Goal: Transaction & Acquisition: Obtain resource

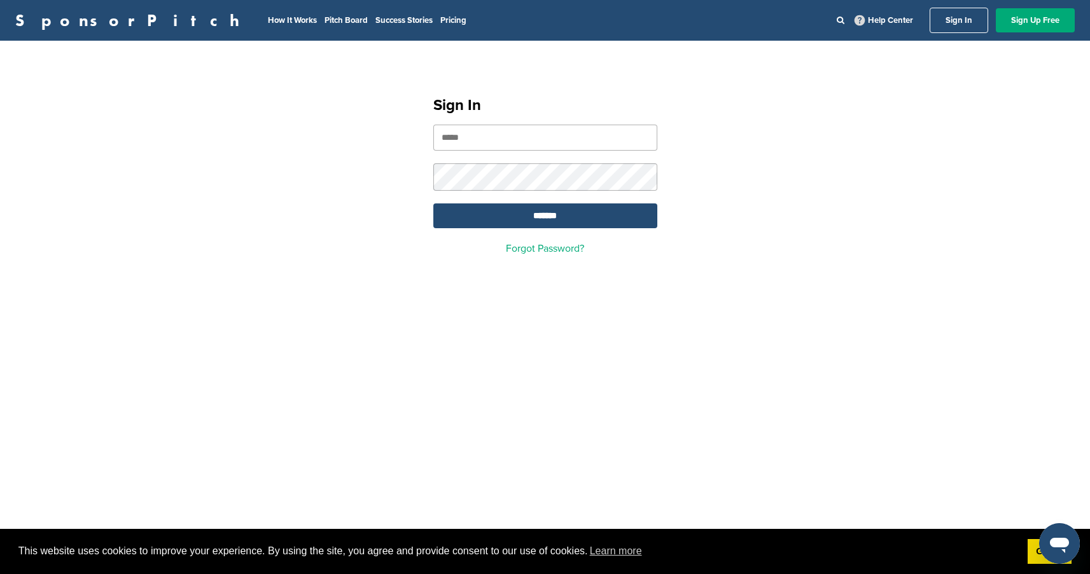
click at [514, 140] on input "email" at bounding box center [545, 138] width 224 height 26
type input "**********"
click at [433, 204] on input "*******" at bounding box center [545, 216] width 224 height 25
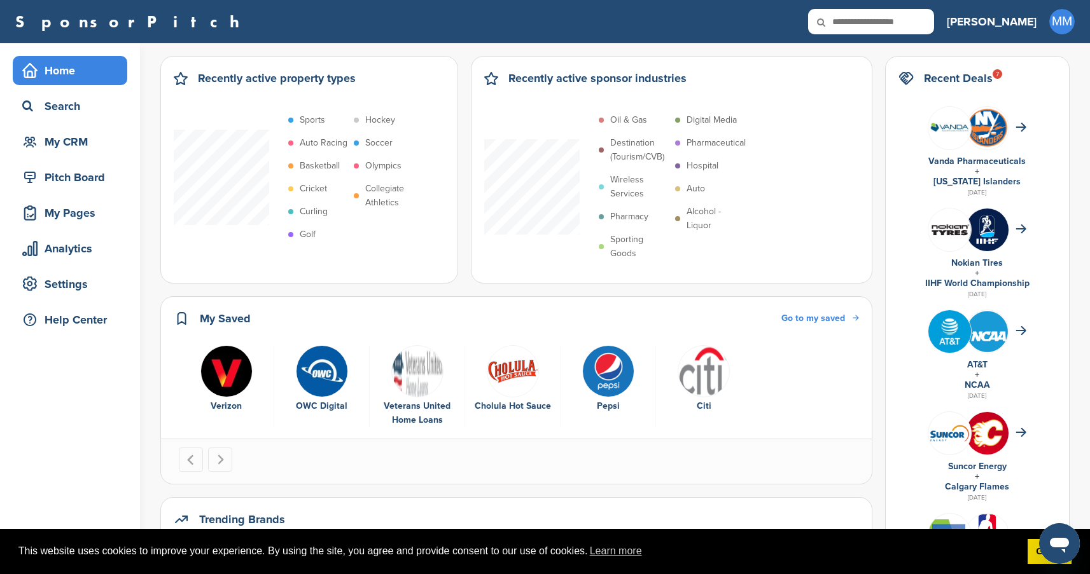
click at [72, 158] on div "Home Search My CRM Pitch Board My Pages Analytics Settings Help Center" at bounding box center [70, 198] width 140 height 310
click at [70, 179] on div "Pitch Board" at bounding box center [73, 177] width 108 height 23
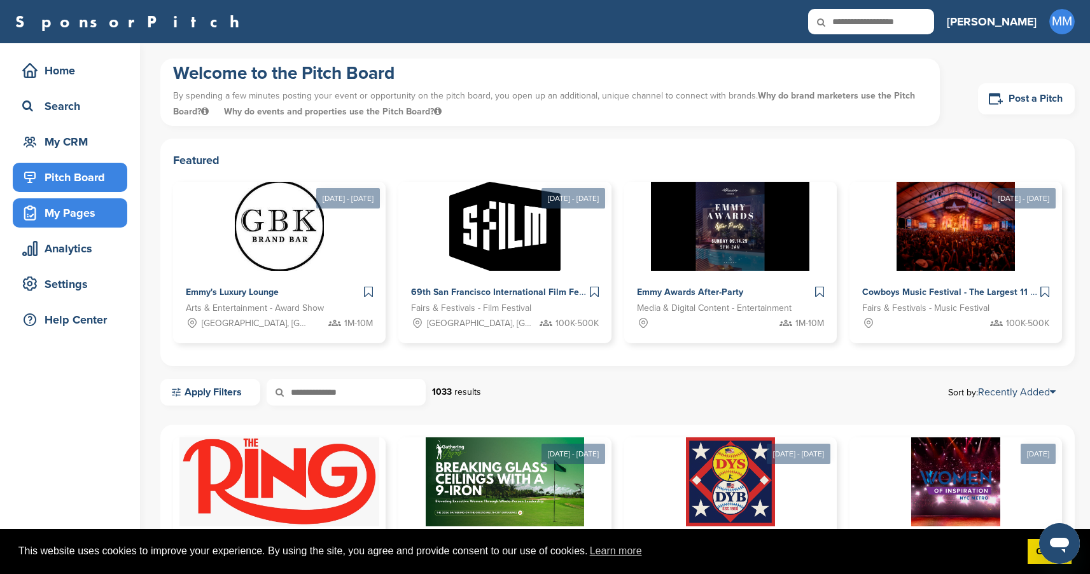
click at [81, 214] on div "My Pages" at bounding box center [73, 213] width 108 height 23
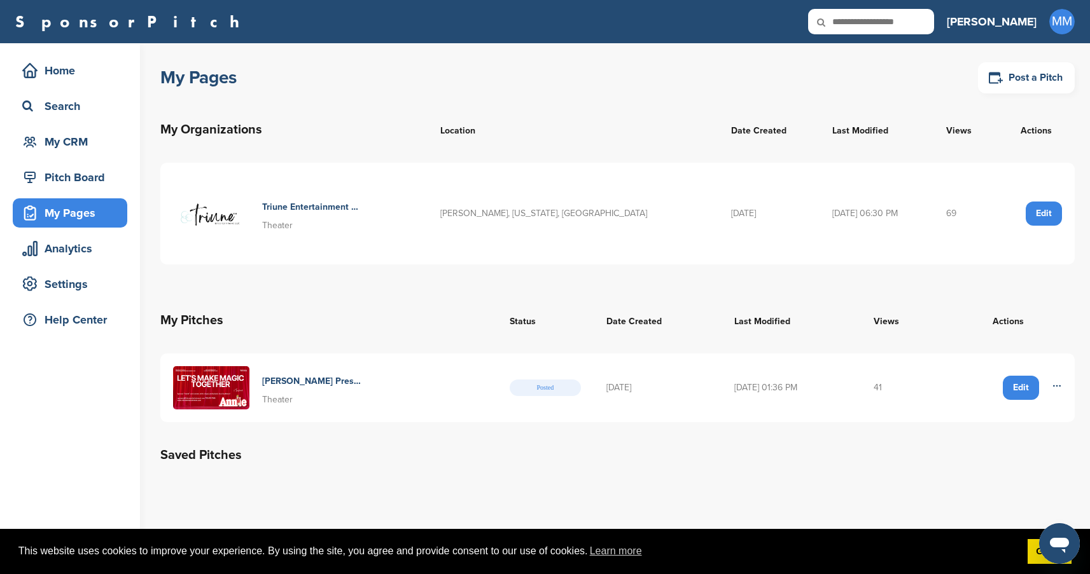
click at [212, 387] on img at bounding box center [211, 387] width 76 height 43
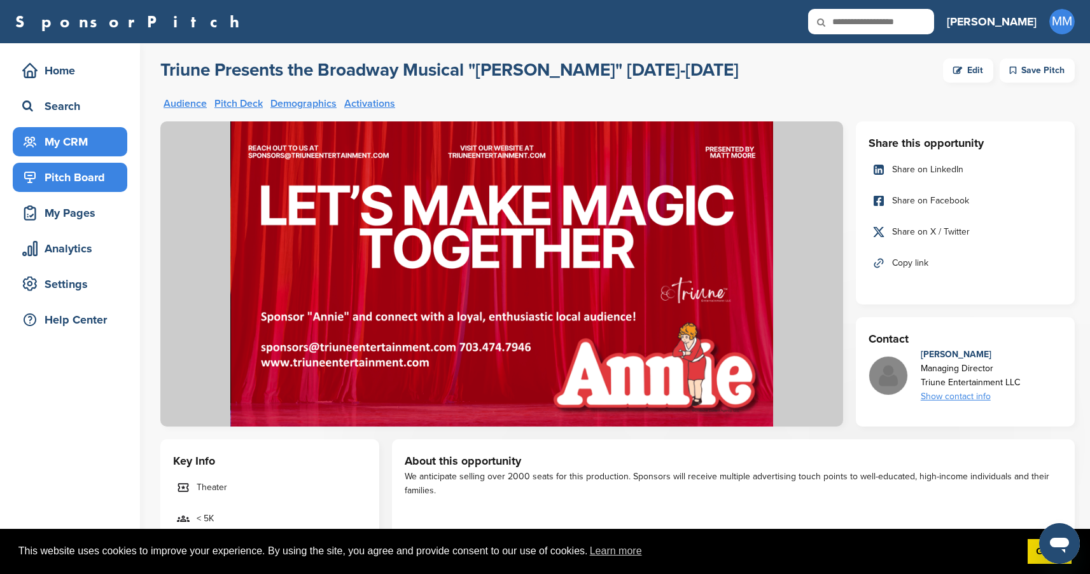
click at [74, 149] on div "My CRM" at bounding box center [73, 141] width 108 height 23
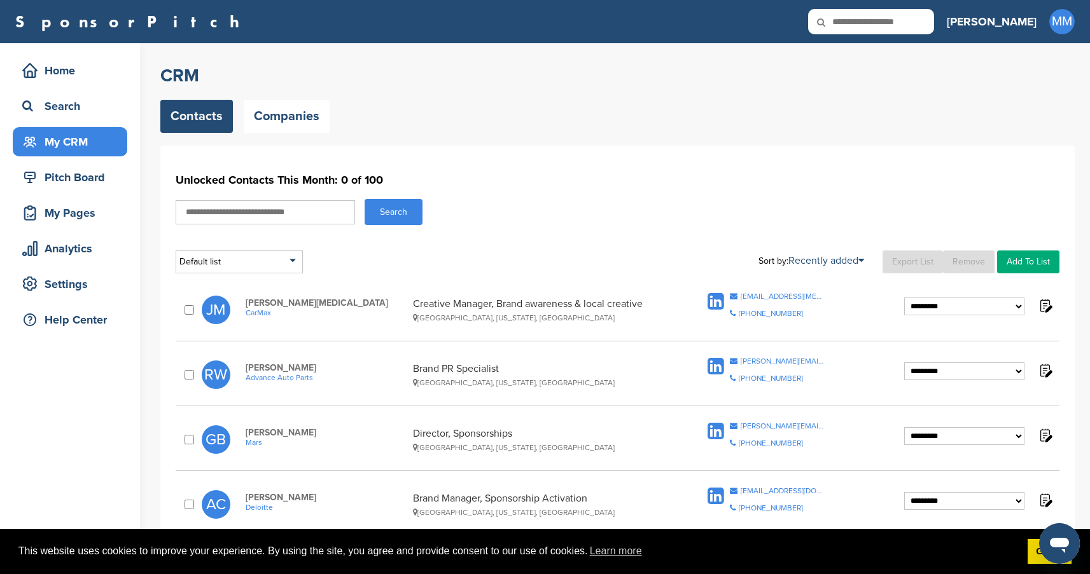
click at [670, 179] on h1 "Unlocked Contacts This Month: 0 of 100" at bounding box center [618, 180] width 884 height 23
click at [1032, 257] on link "Add To List" at bounding box center [1028, 262] width 62 height 23
click at [983, 306] on li "Potential Sponsors" at bounding box center [996, 305] width 120 height 20
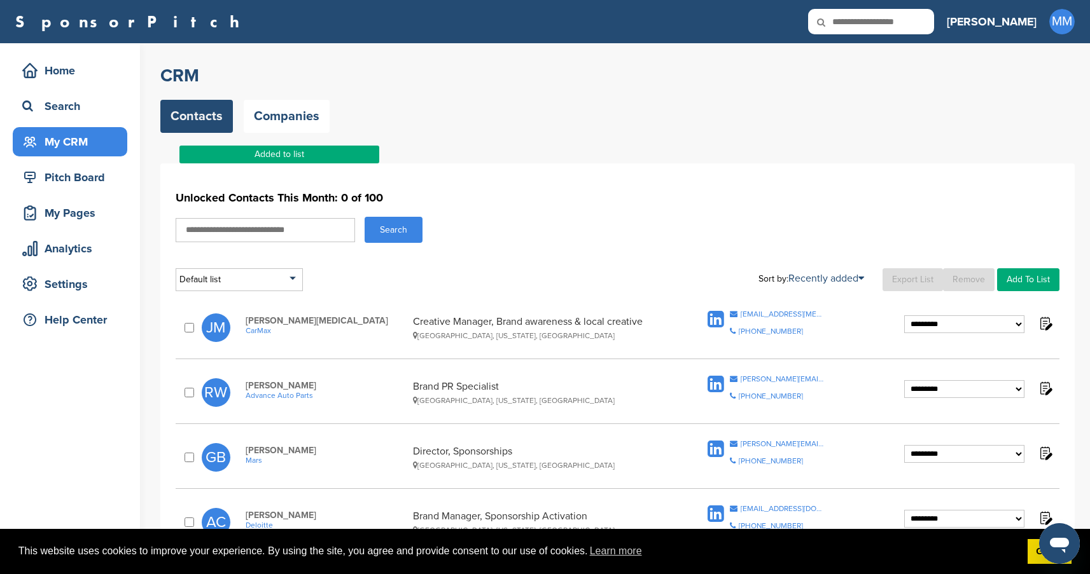
click at [332, 156] on div "Added to list" at bounding box center [279, 155] width 200 height 18
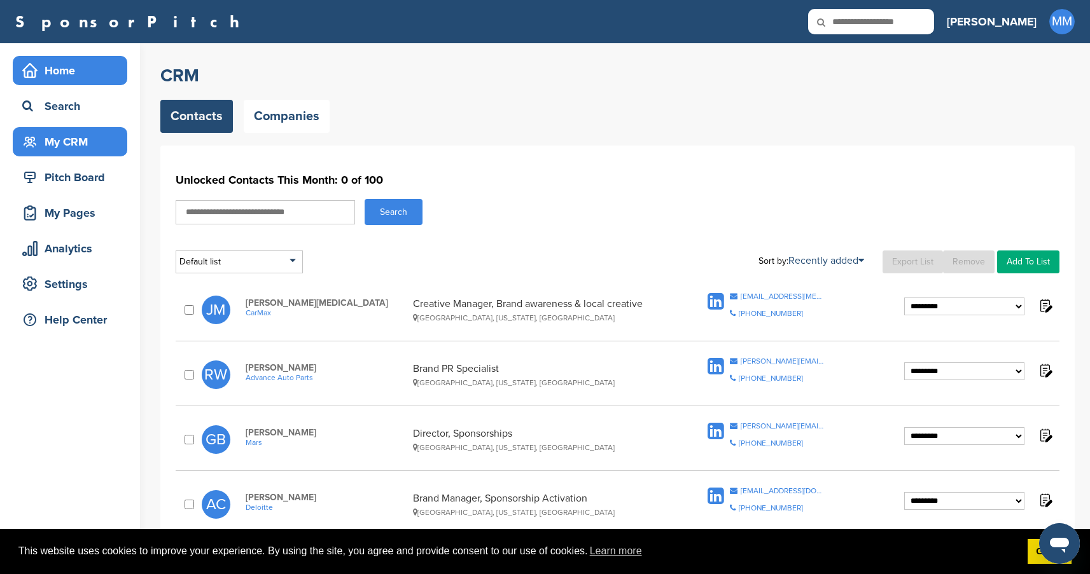
click at [57, 73] on div "Home" at bounding box center [73, 70] width 108 height 23
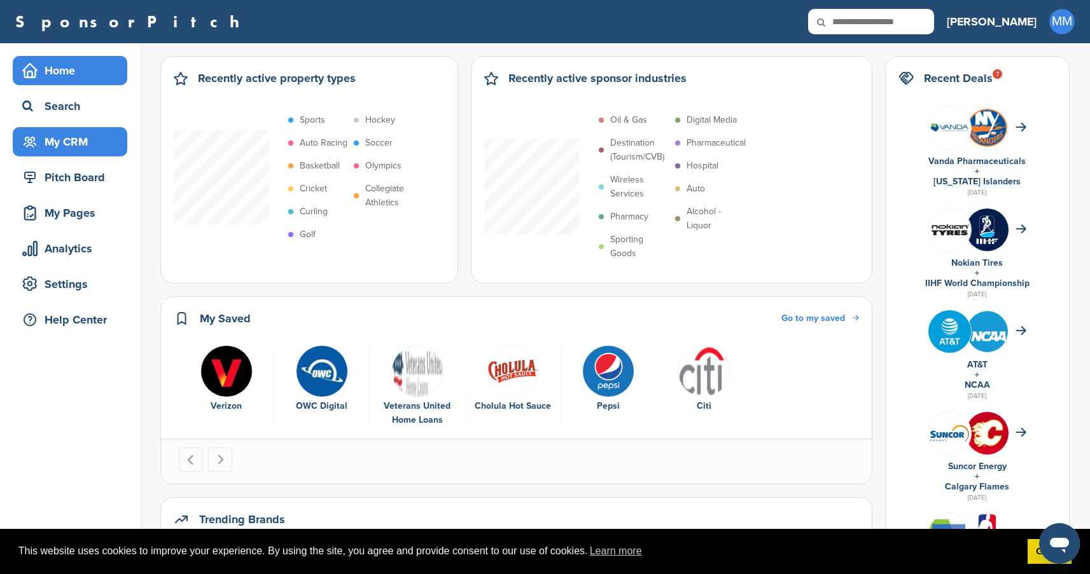
click at [67, 149] on div "My CRM" at bounding box center [73, 141] width 108 height 23
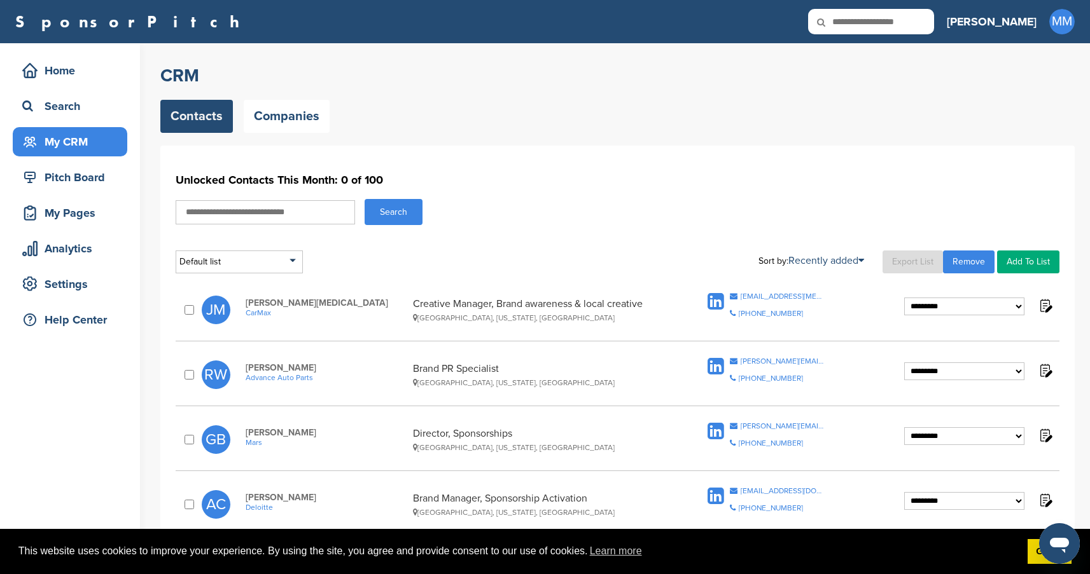
click at [958, 304] on select "**********" at bounding box center [964, 307] width 120 height 18
click at [1045, 308] on img at bounding box center [1045, 306] width 16 height 16
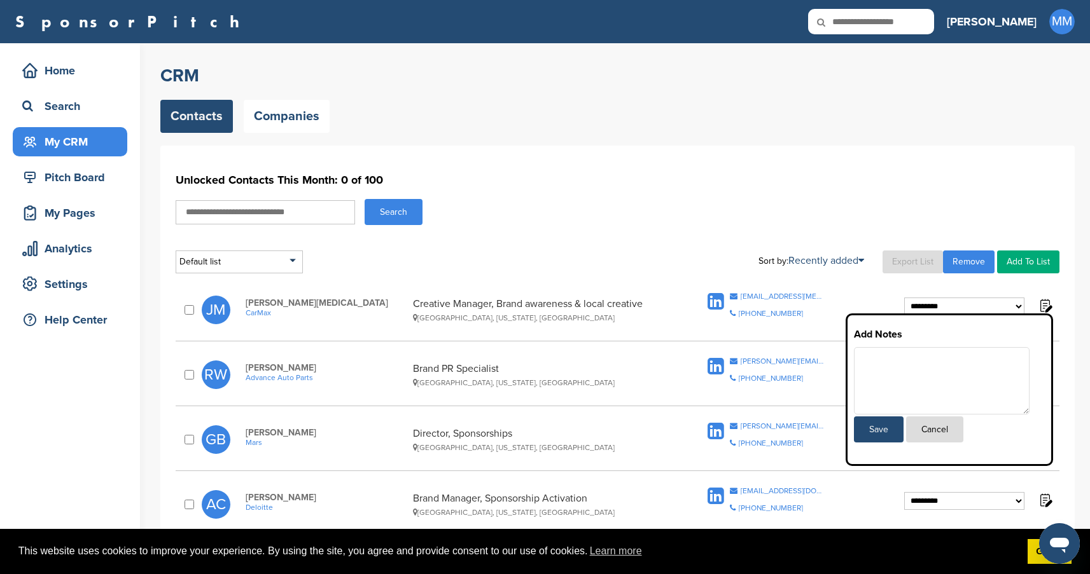
click at [829, 207] on div "Search" at bounding box center [618, 212] width 884 height 26
click at [751, 201] on div "Search" at bounding box center [618, 212] width 884 height 26
click at [1002, 222] on div "Search" at bounding box center [618, 212] width 884 height 26
click at [912, 184] on h1 "Unlocked Contacts This Month: 0 of 100" at bounding box center [618, 180] width 884 height 23
click at [74, 211] on div "My Pages" at bounding box center [73, 213] width 108 height 23
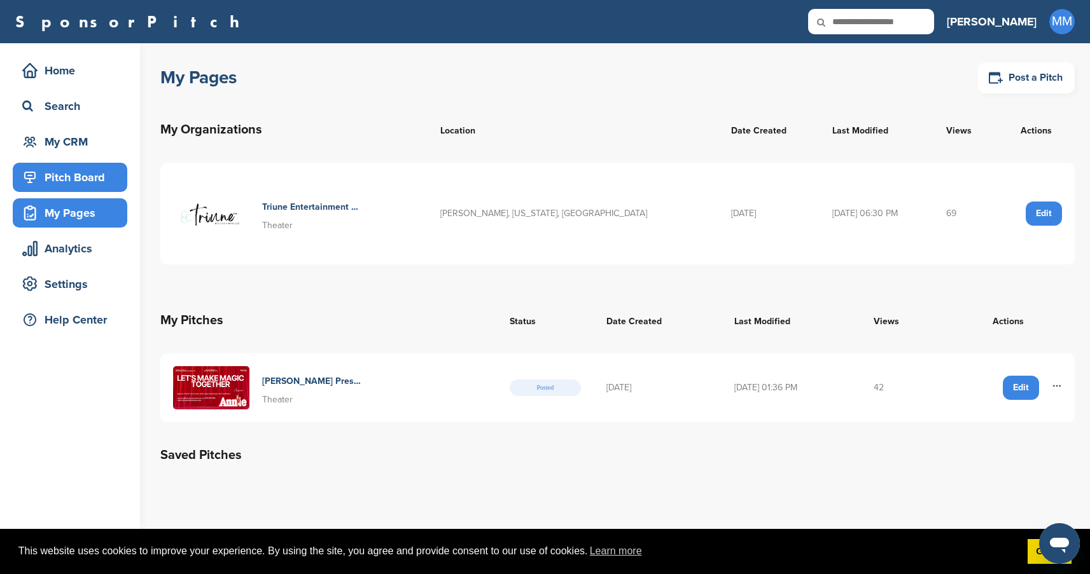
click at [74, 177] on div "Pitch Board" at bounding box center [73, 177] width 108 height 23
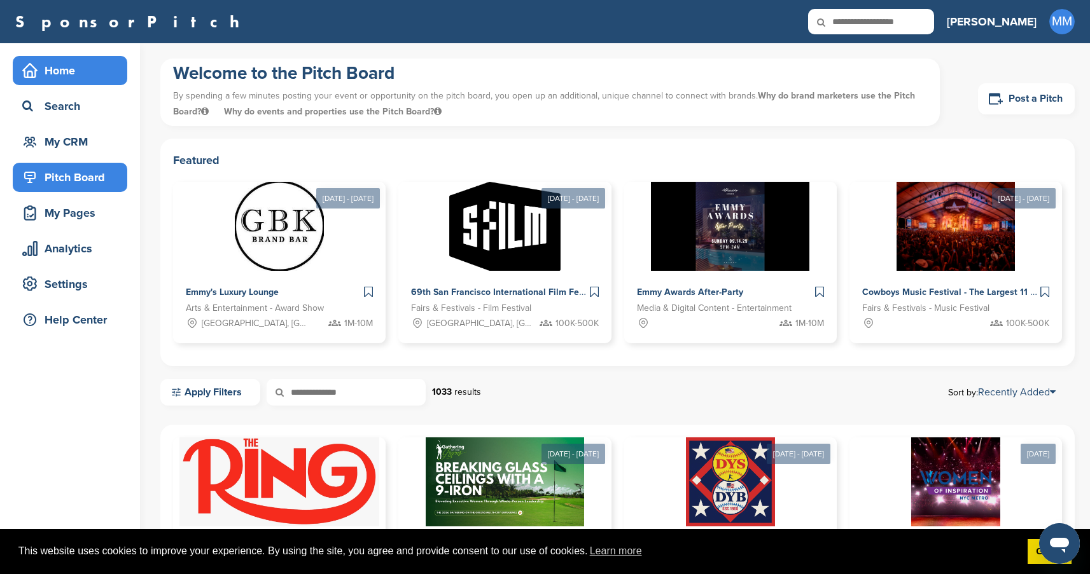
click at [58, 76] on div "Home" at bounding box center [73, 70] width 108 height 23
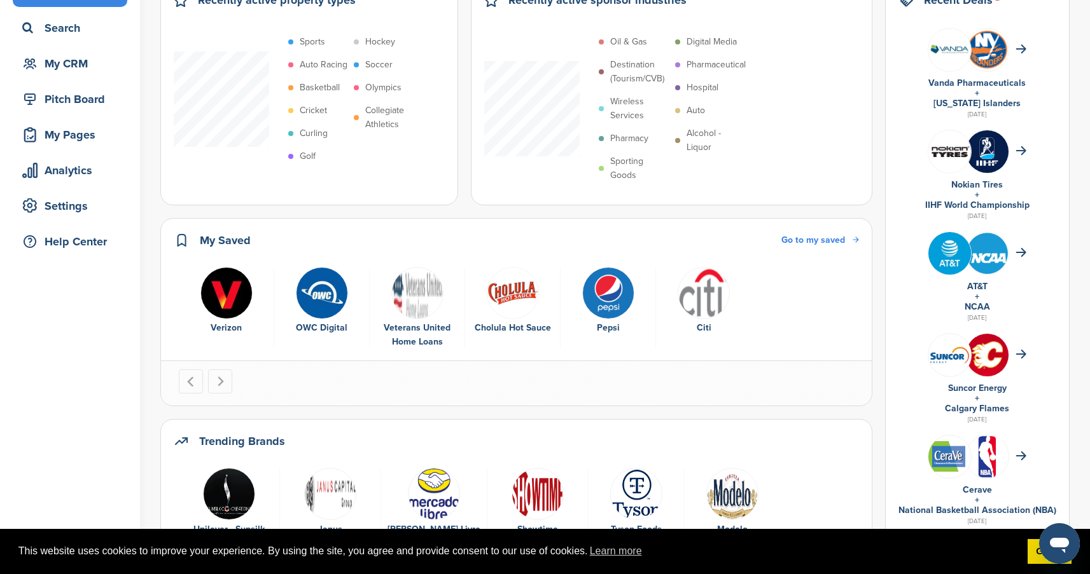
scroll to position [147, 0]
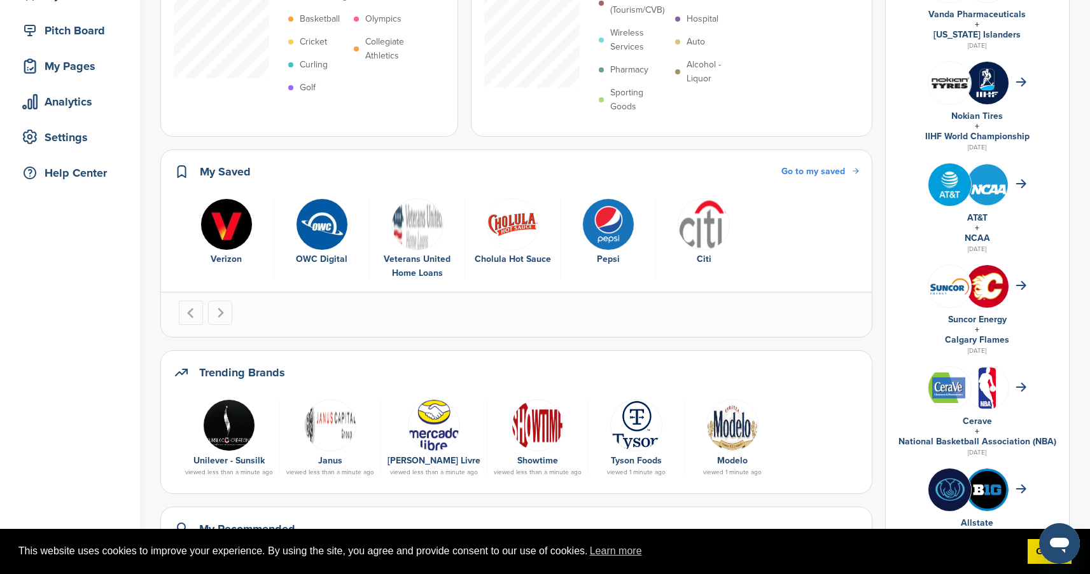
click at [818, 168] on span "Go to my saved" at bounding box center [813, 171] width 64 height 11
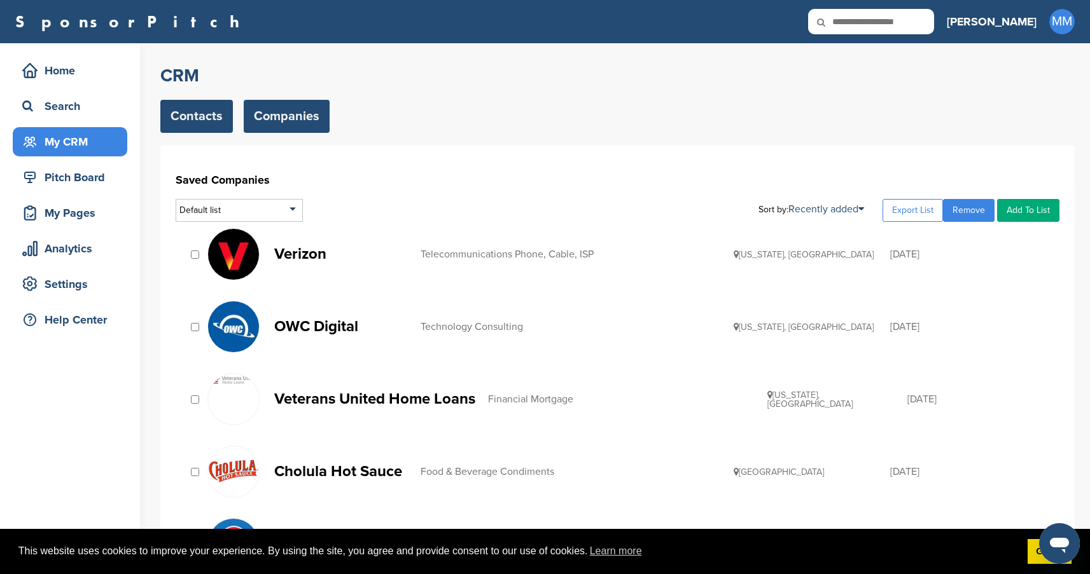
click at [177, 112] on link "Contacts" at bounding box center [196, 116] width 73 height 33
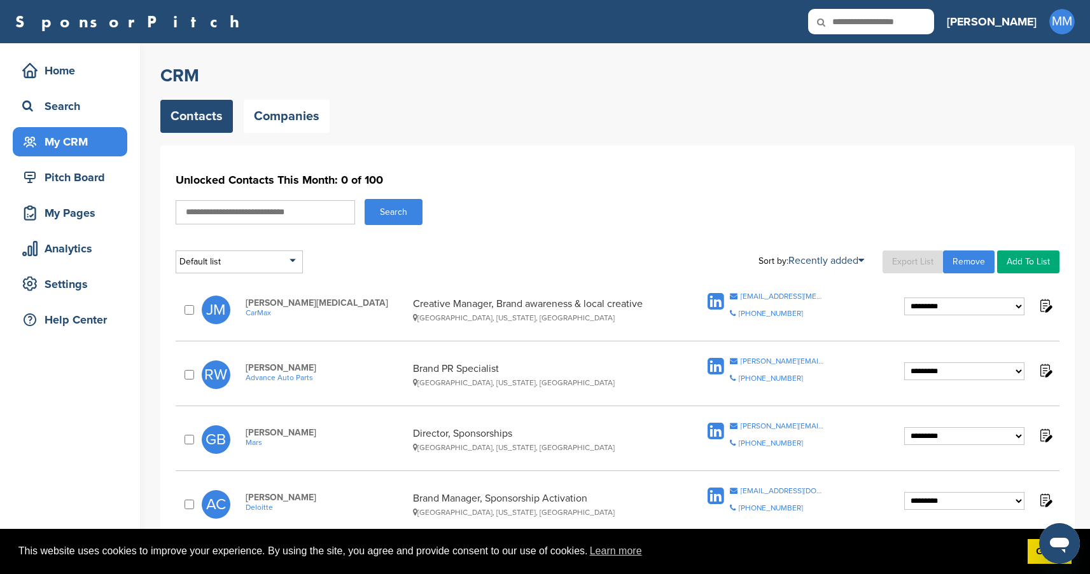
click at [602, 174] on h1 "Unlocked Contacts This Month: 0 of 100" at bounding box center [618, 180] width 884 height 23
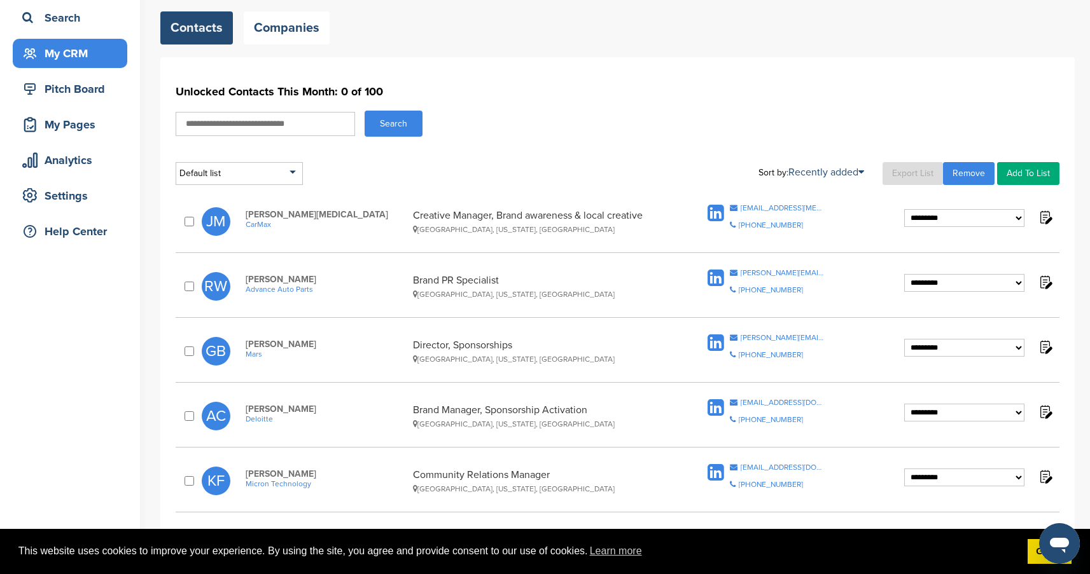
scroll to position [92, 0]
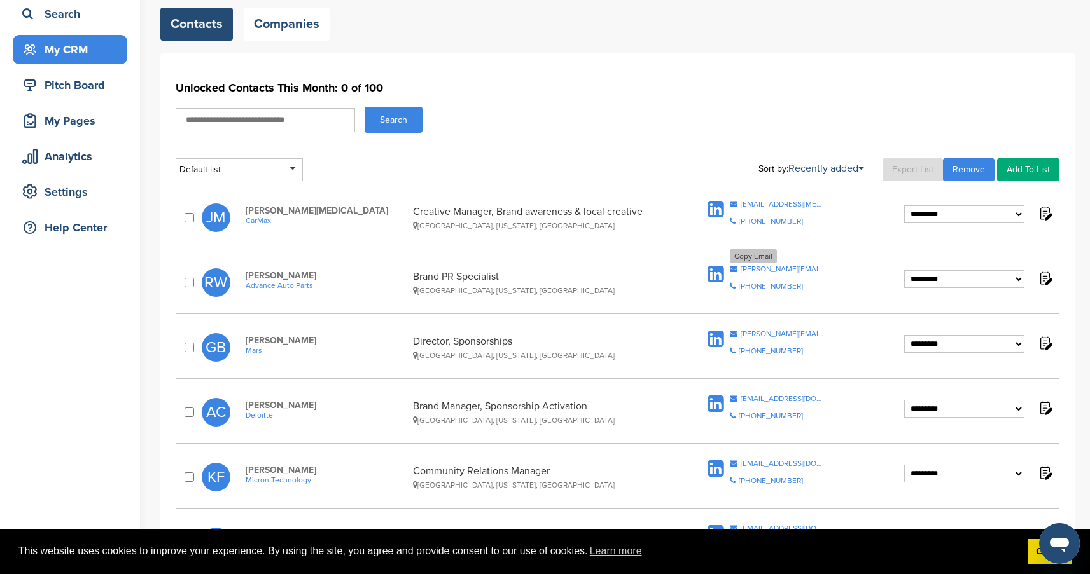
click at [739, 268] on div "Copy Email reid.williams@advance-auto.com" at bounding box center [777, 269] width 95 height 8
drag, startPoint x: 504, startPoint y: 277, endPoint x: 408, endPoint y: 272, distance: 95.5
click at [408, 272] on div "Reid Williams Advance Auto Parts Brand PR Specialist Nashville, Tennessee, Unit…" at bounding box center [468, 282] width 471 height 25
copy div "Advance Auto Parts Brand PR Specialist"
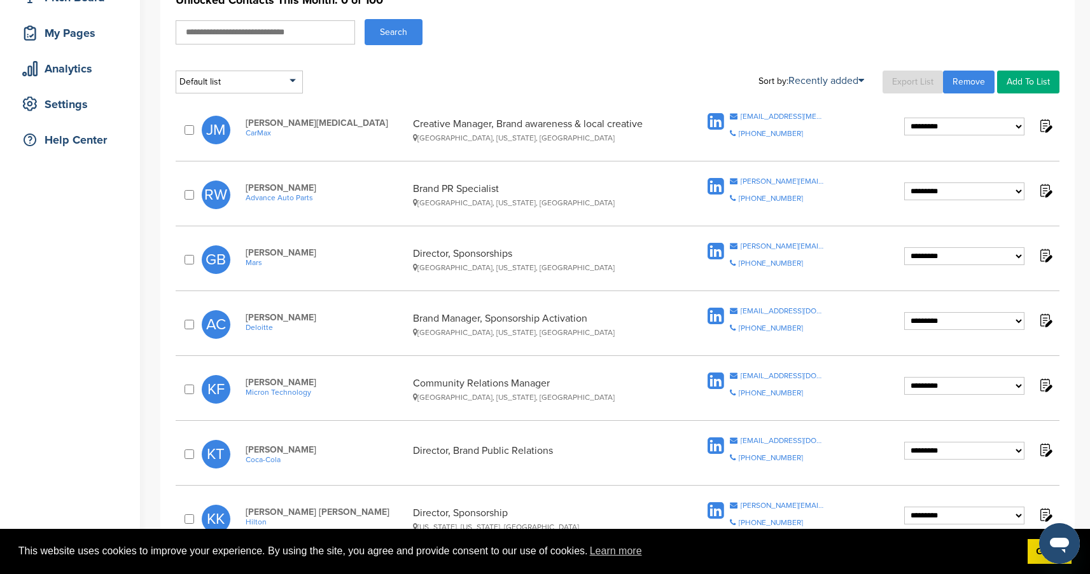
scroll to position [0, 0]
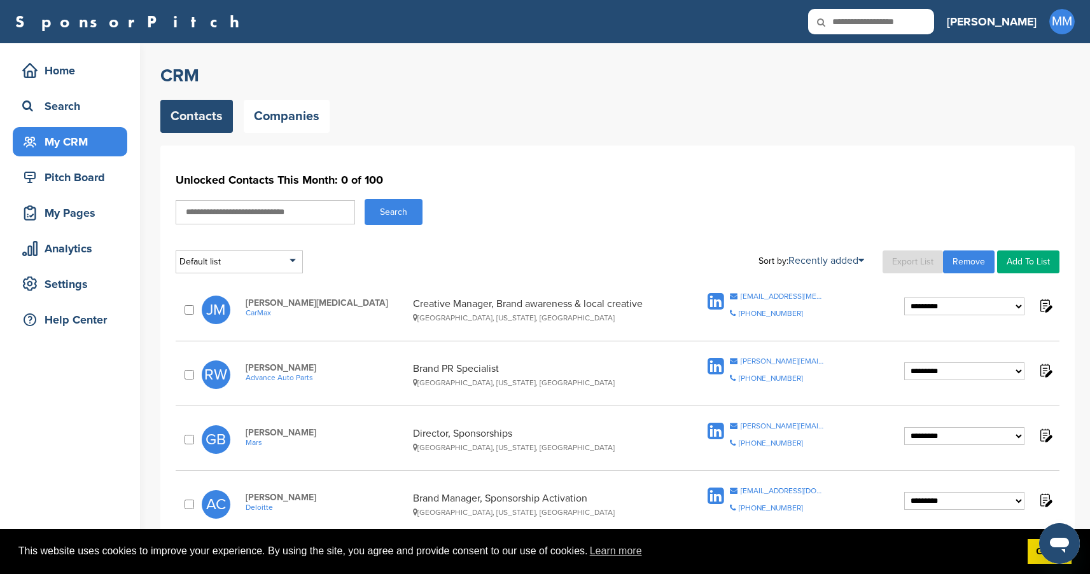
click at [85, 144] on div "My CRM" at bounding box center [73, 141] width 108 height 23
click at [73, 110] on div "Search" at bounding box center [73, 106] width 108 height 23
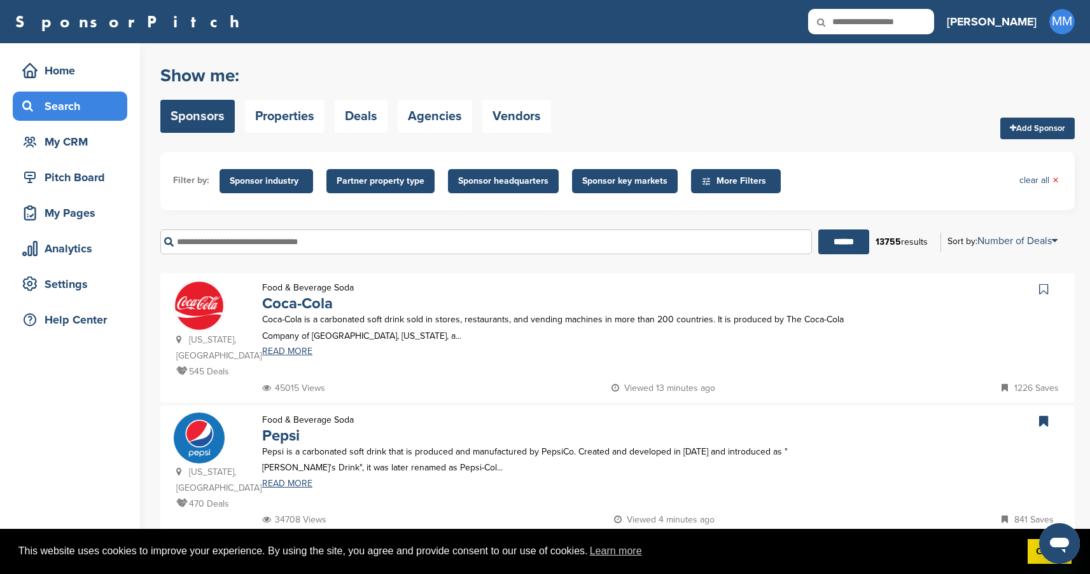
click at [497, 186] on span "Sponsor headquarters" at bounding box center [503, 181] width 90 height 14
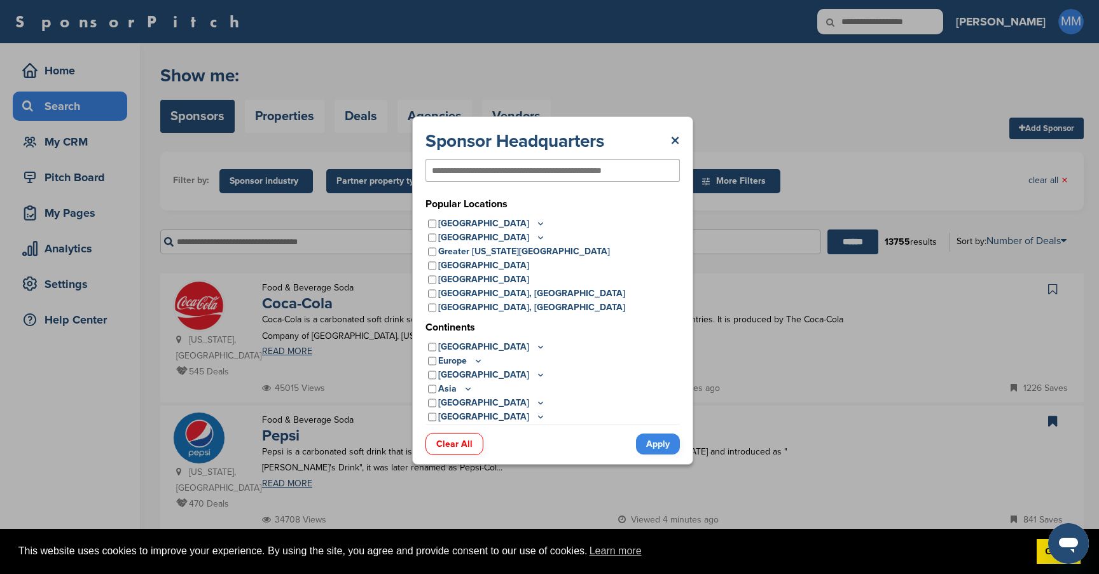
click at [539, 225] on icon at bounding box center [541, 224] width 4 height 2
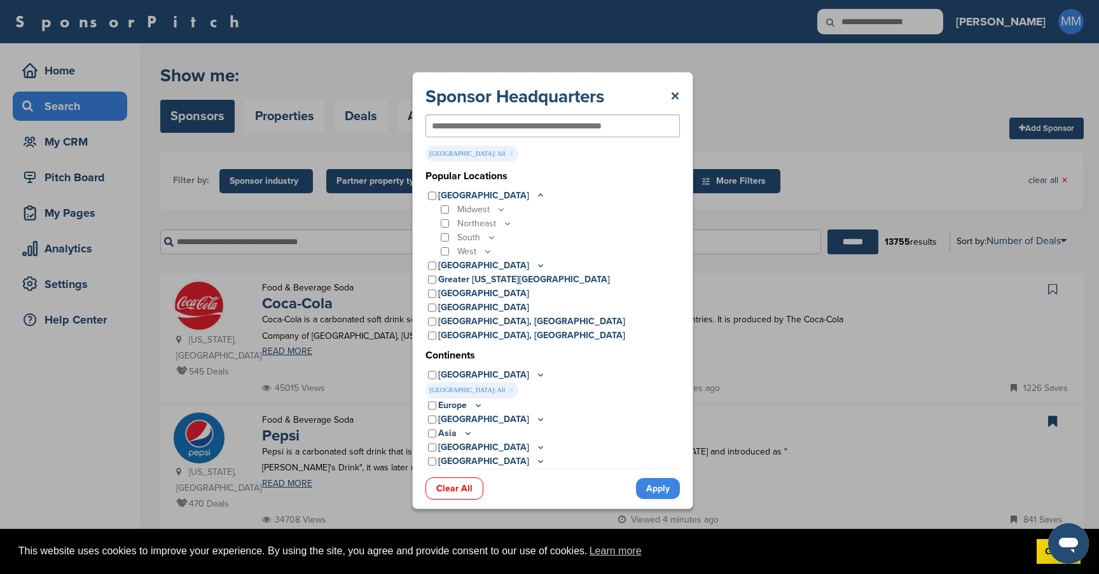
click at [487, 236] on icon at bounding box center [492, 237] width 10 height 11
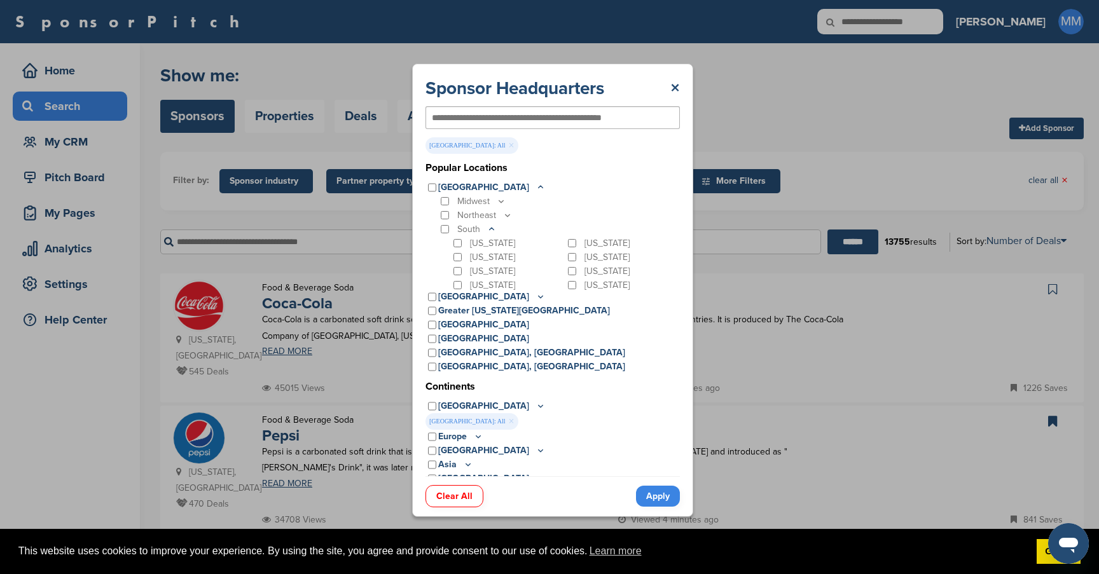
click at [476, 228] on p "South" at bounding box center [476, 230] width 39 height 14
click at [488, 228] on icon at bounding box center [492, 229] width 10 height 11
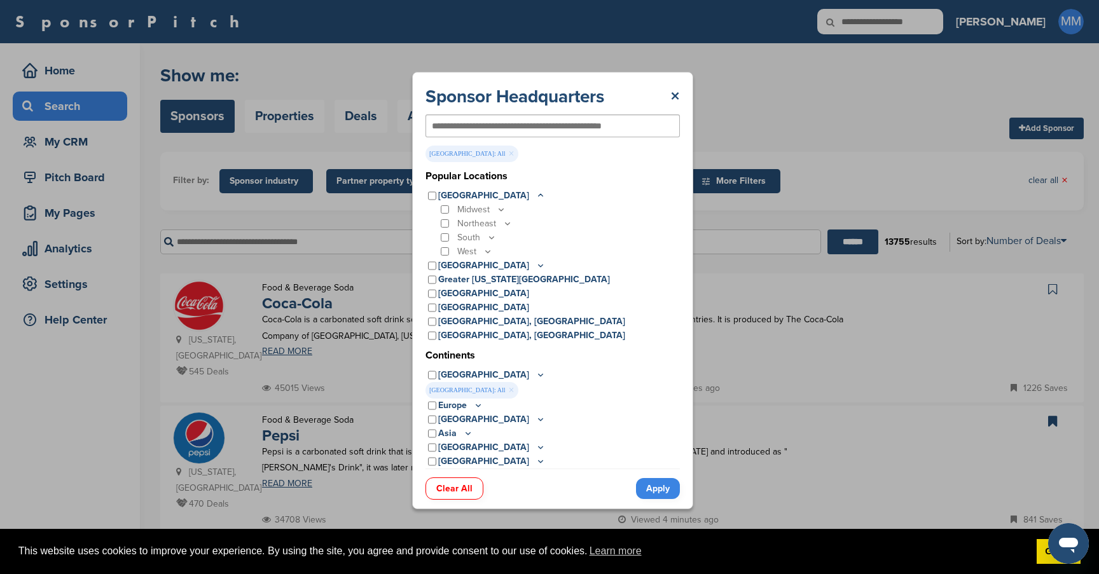
click at [499, 210] on icon at bounding box center [501, 209] width 10 height 11
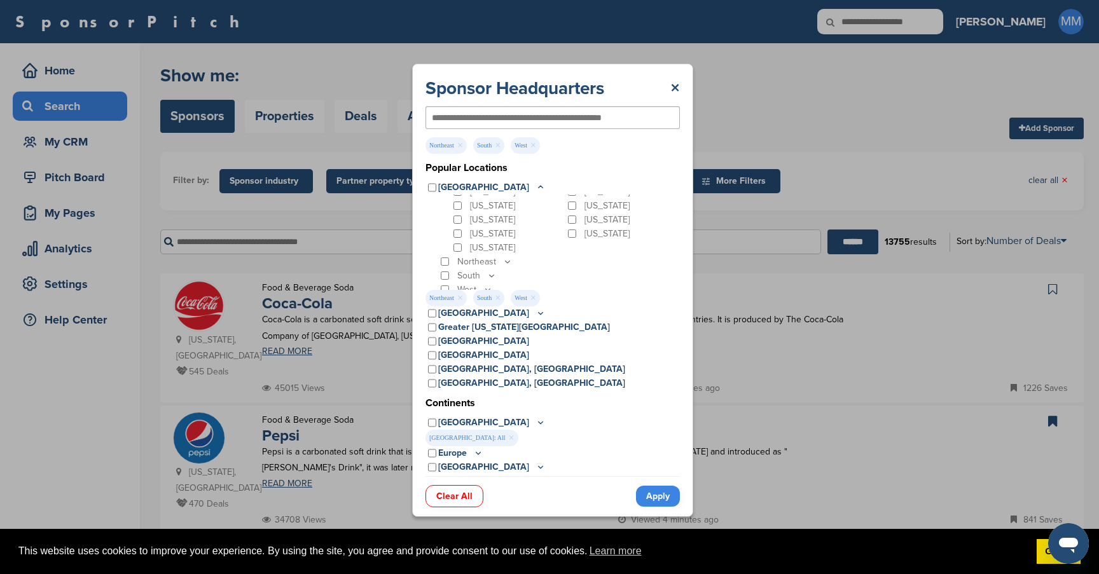
scroll to position [45, 0]
click at [506, 258] on icon at bounding box center [508, 254] width 10 height 11
click at [491, 267] on icon at bounding box center [492, 268] width 10 height 11
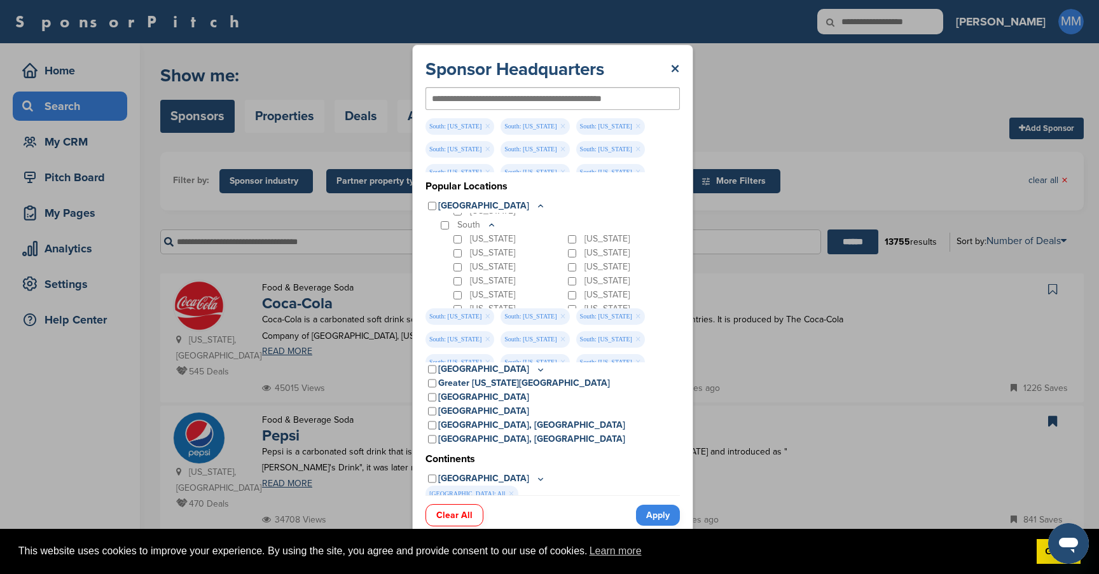
drag, startPoint x: 452, startPoint y: 282, endPoint x: 457, endPoint y: 289, distance: 8.7
click at [452, 282] on div "Louisiana" at bounding box center [508, 281] width 114 height 14
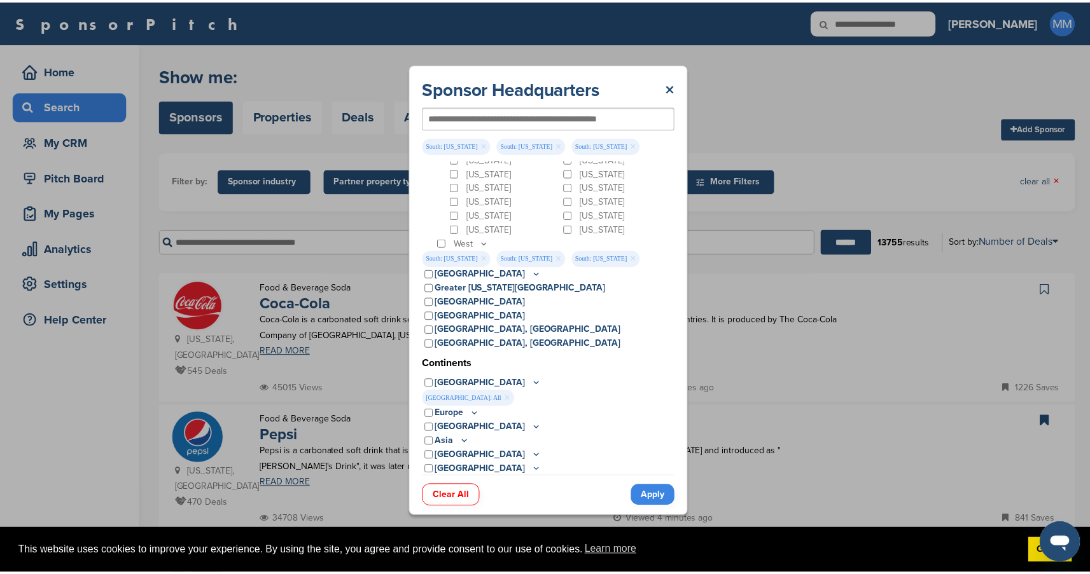
scroll to position [39, 0]
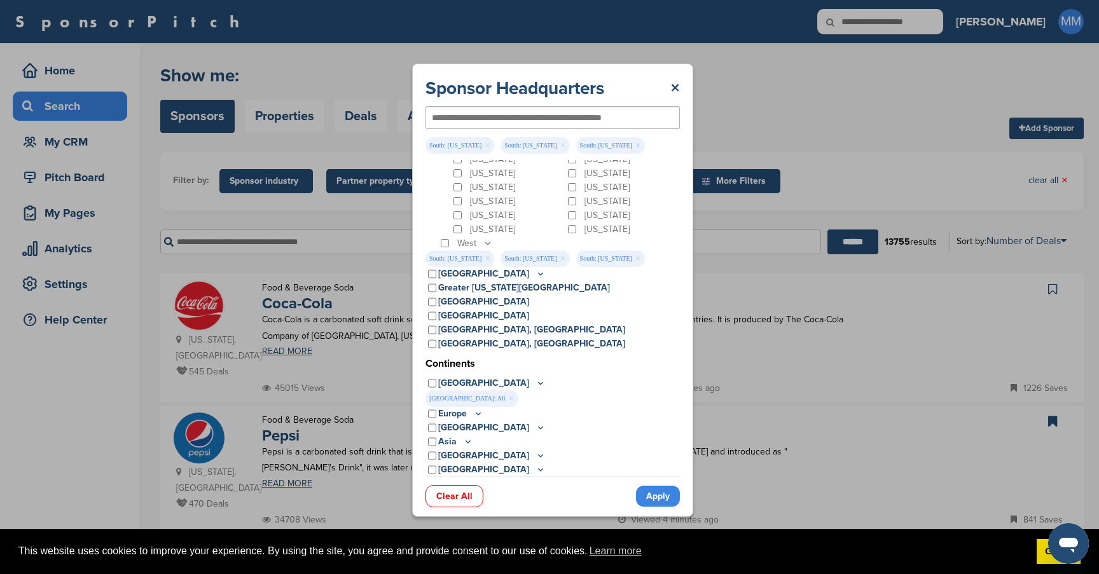
click at [659, 494] on link "Apply" at bounding box center [658, 496] width 44 height 21
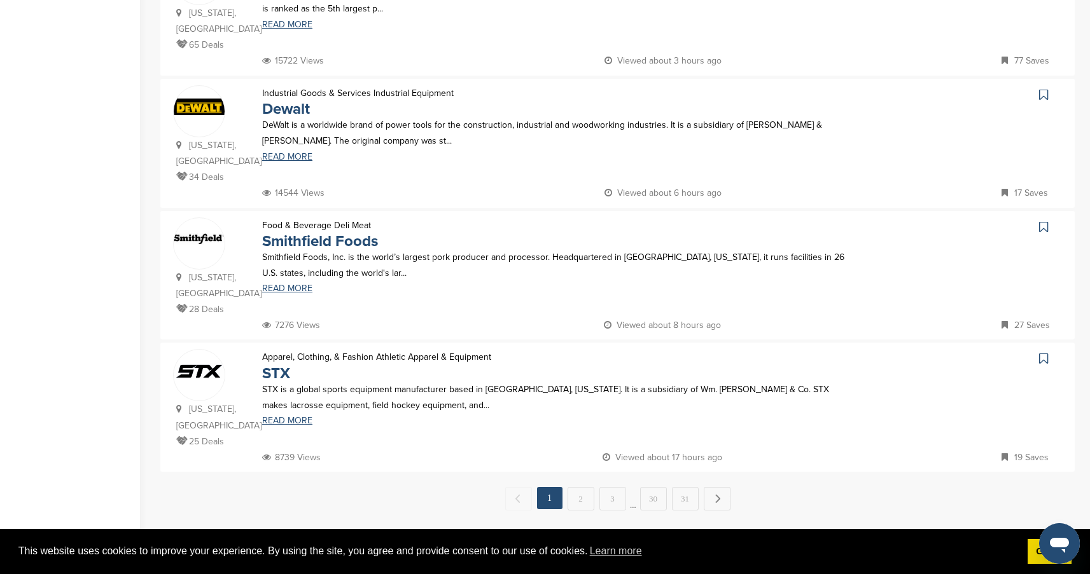
scroll to position [1221, 0]
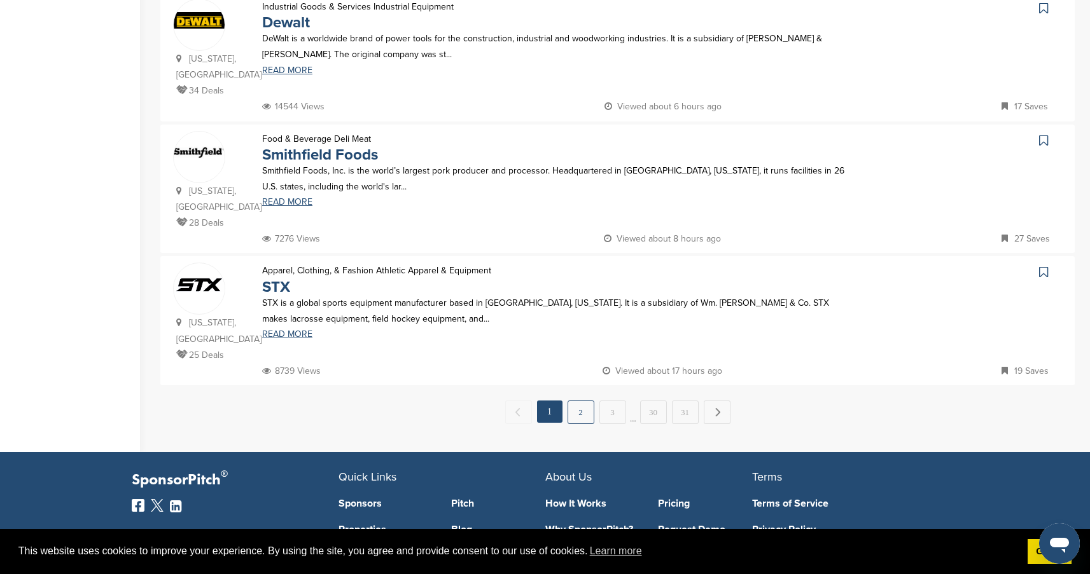
click at [582, 401] on link "2" at bounding box center [580, 413] width 27 height 24
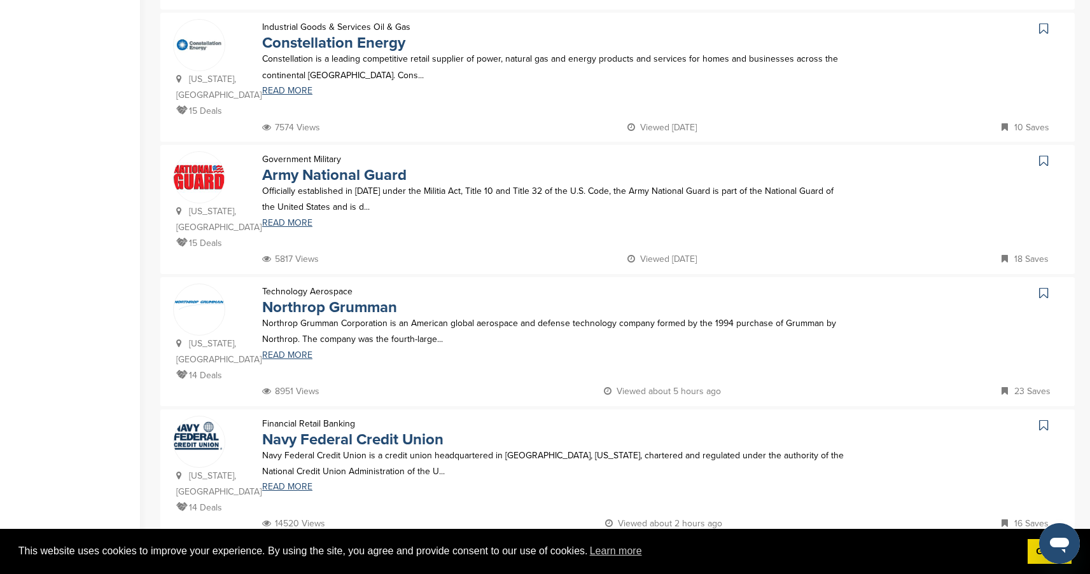
scroll to position [1122, 0]
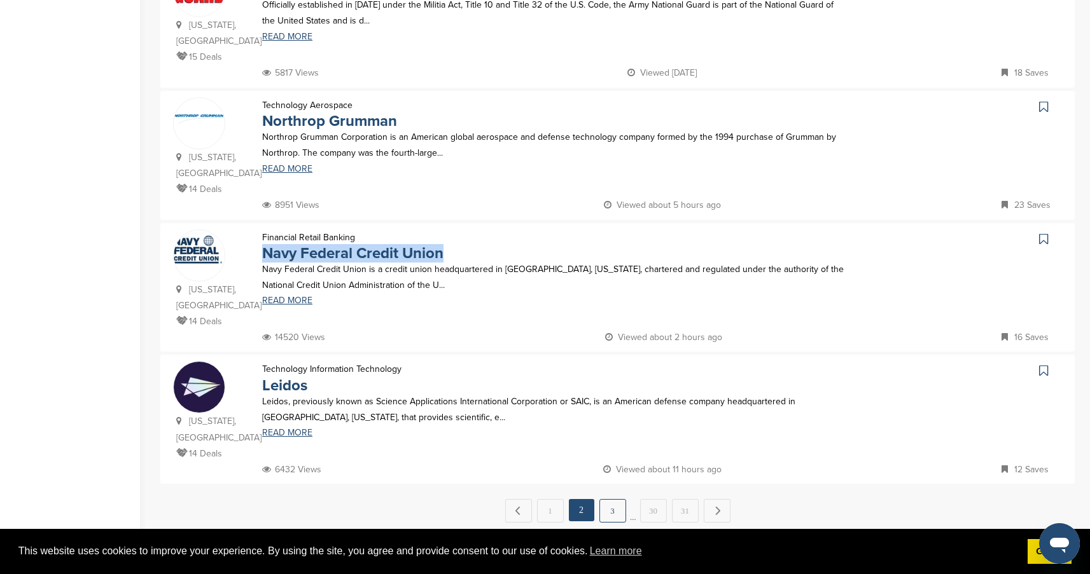
click at [614, 499] on link "3" at bounding box center [612, 511] width 27 height 24
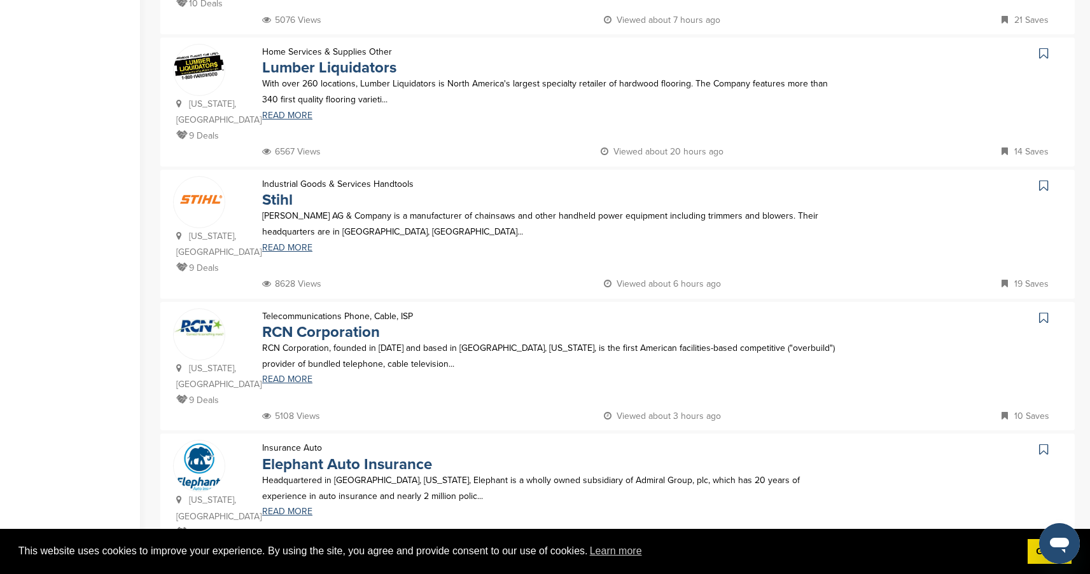
scroll to position [1048, 0]
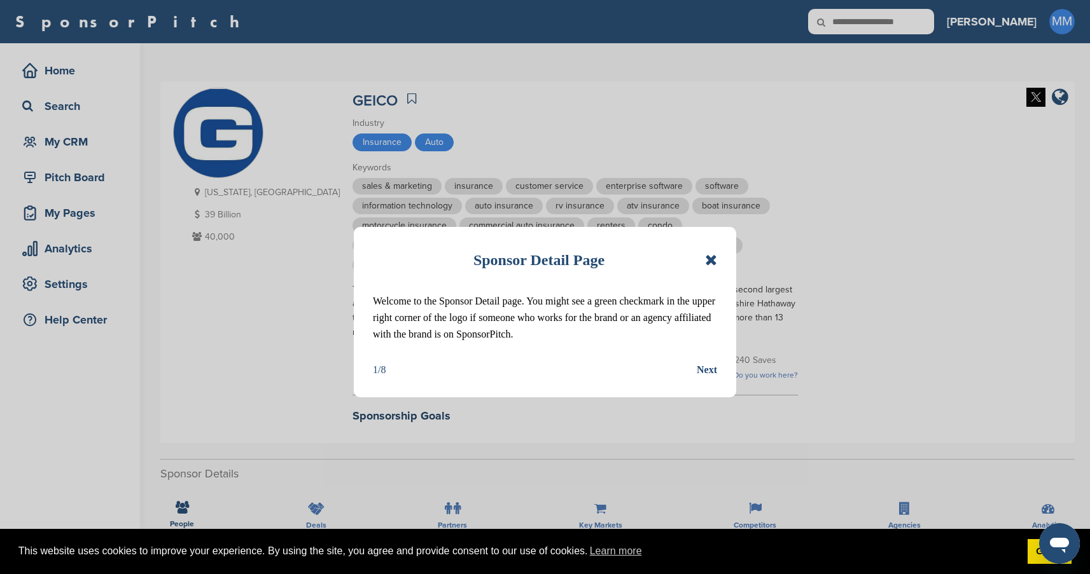
click at [711, 256] on icon at bounding box center [711, 260] width 12 height 15
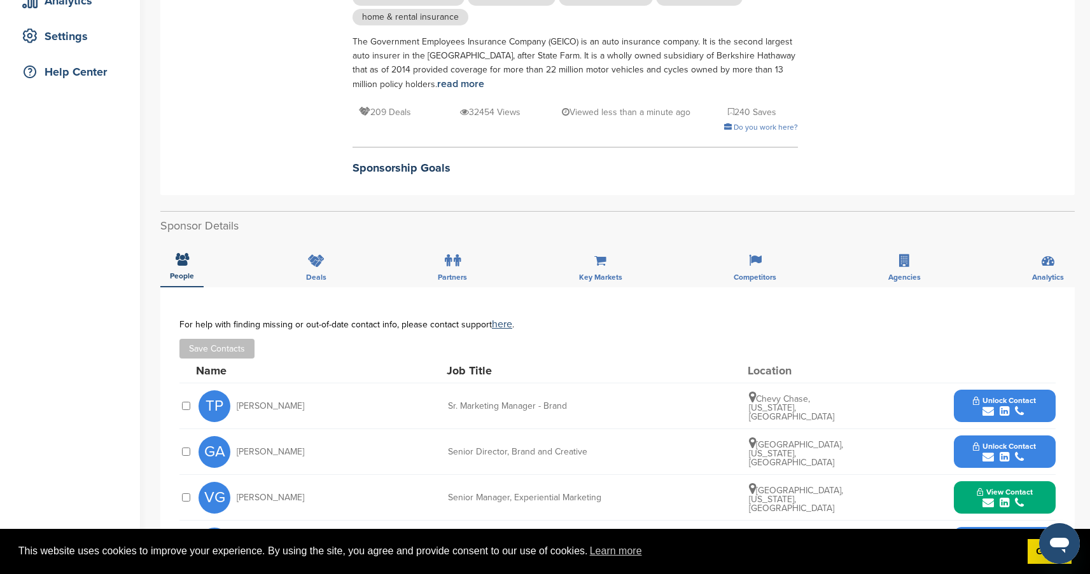
scroll to position [354, 0]
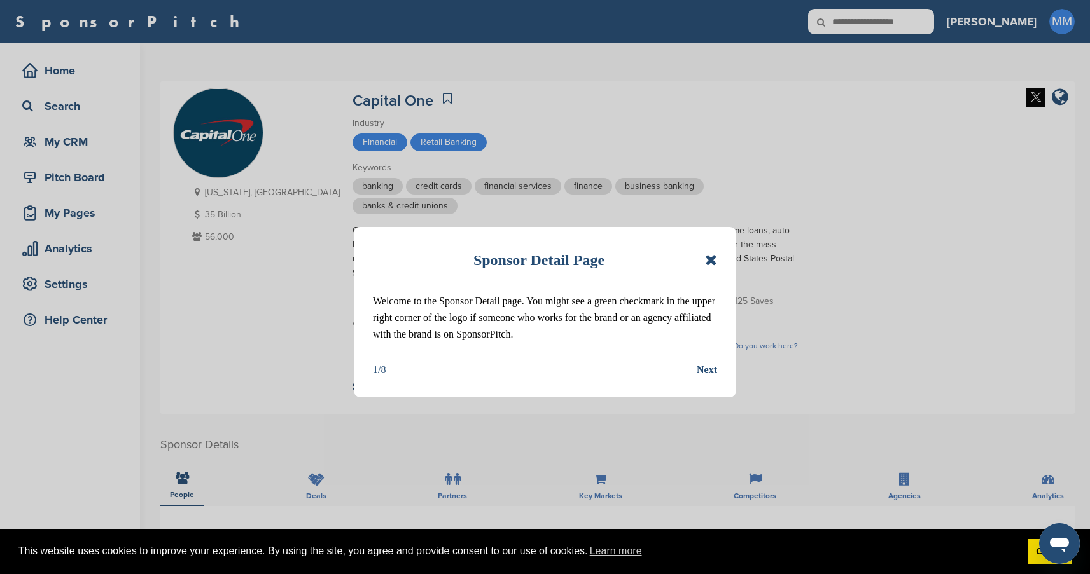
click at [707, 261] on icon at bounding box center [711, 260] width 12 height 15
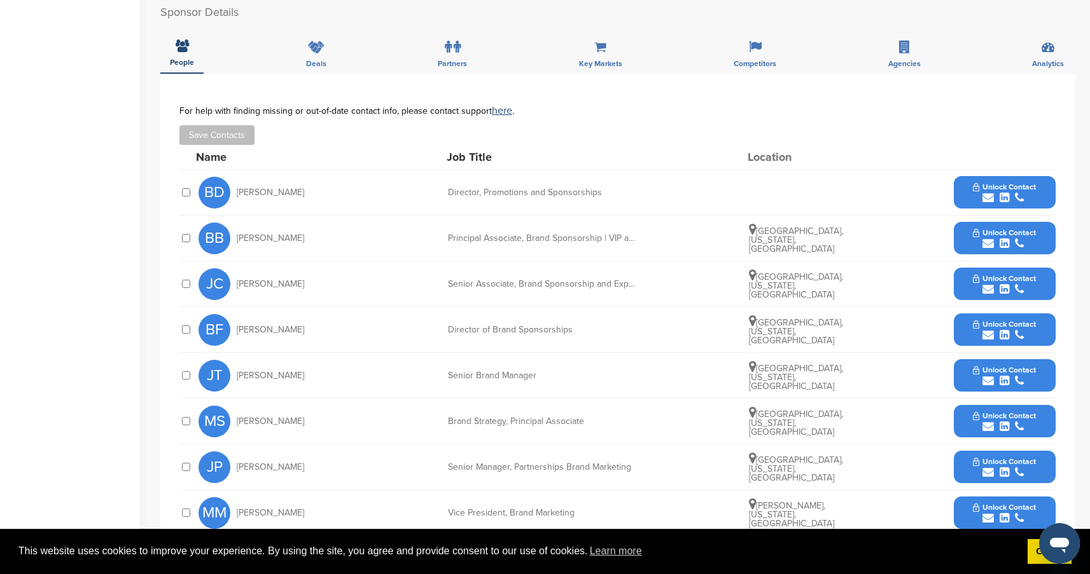
scroll to position [473, 0]
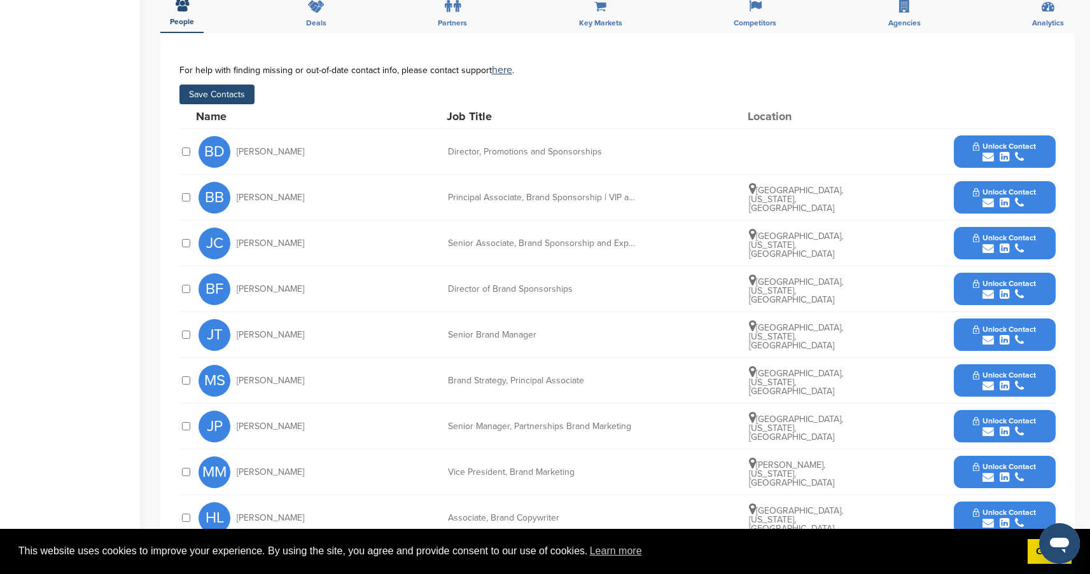
click at [997, 148] on span "Unlock Contact" at bounding box center [1004, 146] width 63 height 9
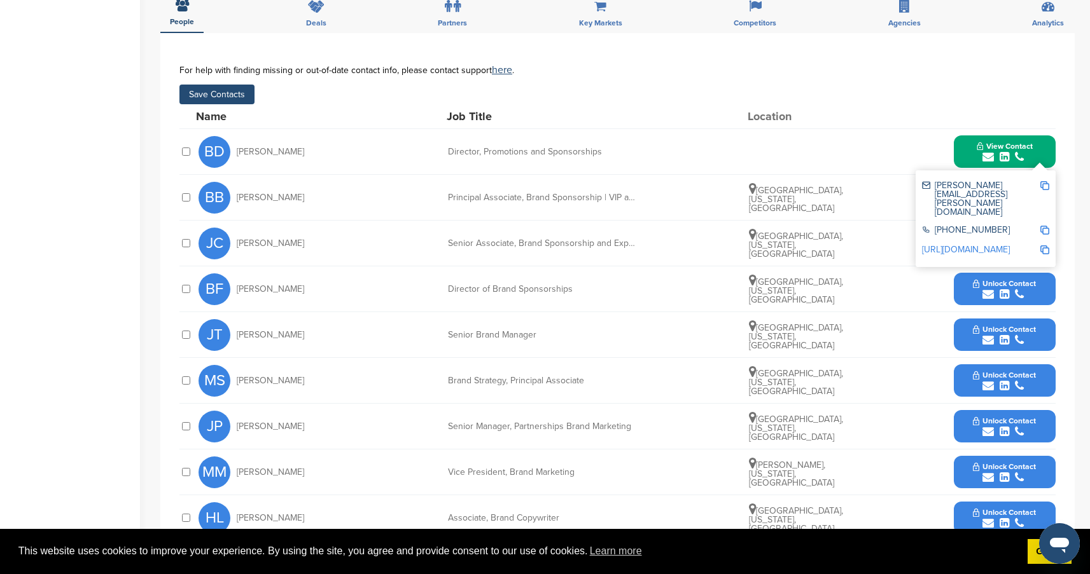
click at [114, 256] on div "Home Search My CRM Pitch Board My Pages Analytics Settings Help Center" at bounding box center [70, 156] width 140 height 1173
click at [225, 89] on button "Save Contacts" at bounding box center [216, 95] width 75 height 20
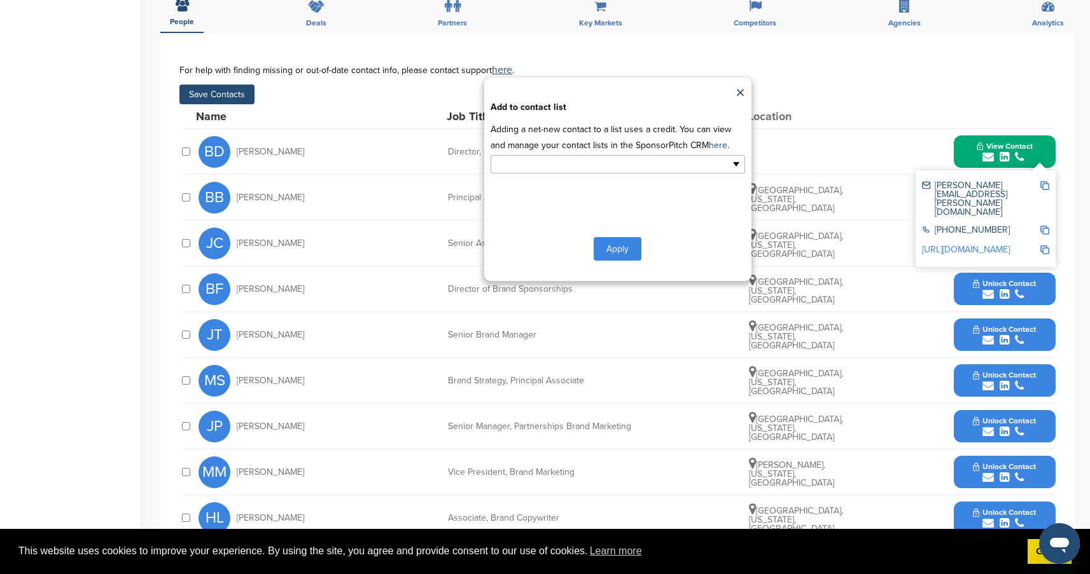
click at [570, 165] on input "text" at bounding box center [563, 164] width 134 height 15
click at [552, 206] on li "Potential Sponsors" at bounding box center [617, 207] width 253 height 22
click at [611, 248] on button "Apply" at bounding box center [617, 252] width 48 height 24
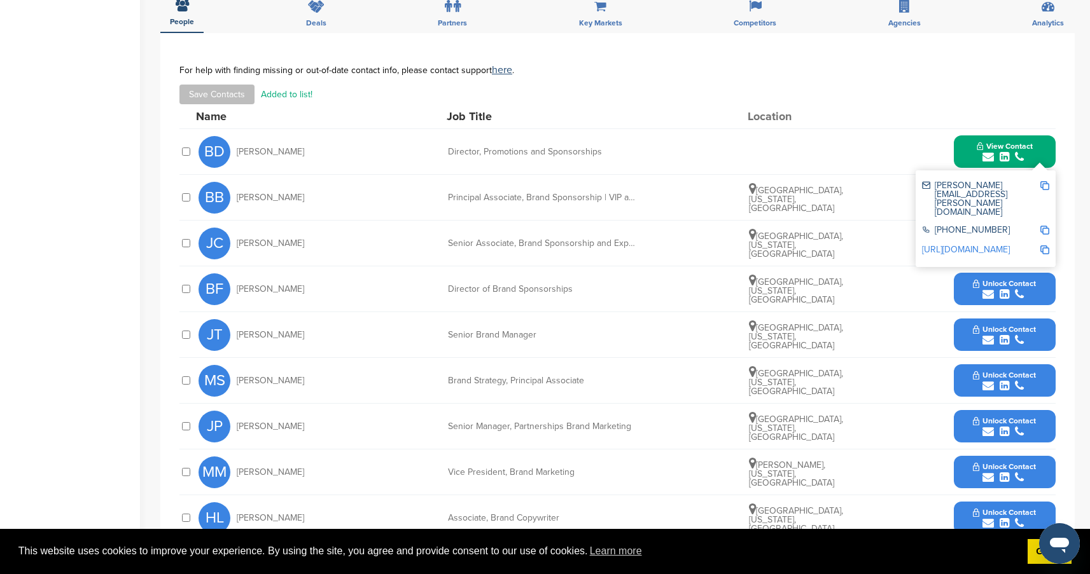
click at [497, 176] on div "BB Brian Beck Principal Associate, Brand Sponsorship | VIP and Ticketed Experie…" at bounding box center [626, 197] width 857 height 45
click at [1044, 187] on img at bounding box center [1044, 185] width 9 height 9
drag, startPoint x: 238, startPoint y: 152, endPoint x: 606, endPoint y: 156, distance: 367.7
click at [606, 156] on div "BD Byron Daub Director, Promotions and Sponsorships View Contact byron.daub@cap…" at bounding box center [626, 151] width 857 height 45
copy div "Byron Daub Director, Promotions and Sponsorships"
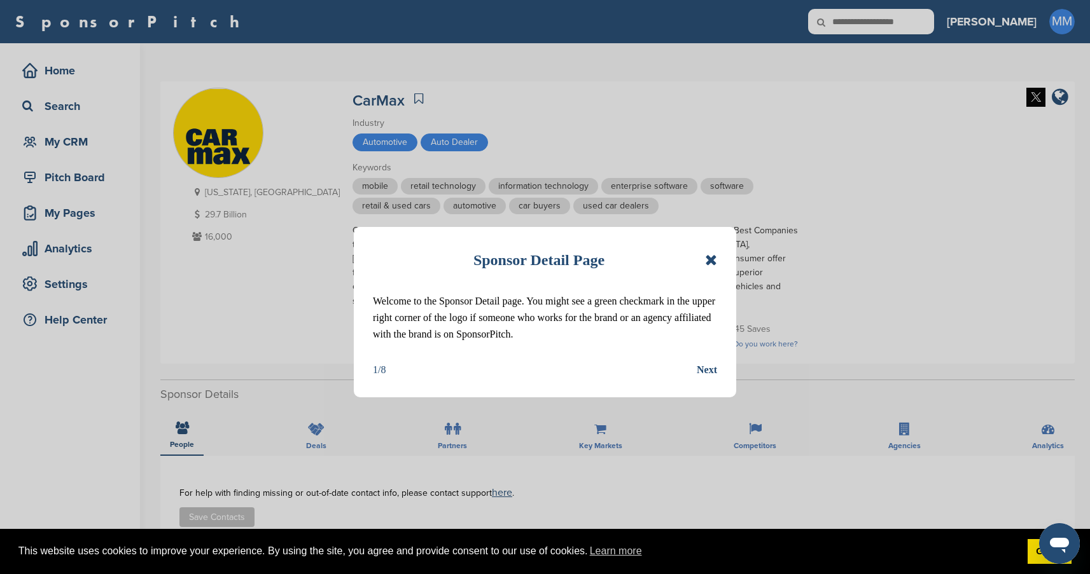
click at [708, 259] on icon at bounding box center [711, 260] width 12 height 15
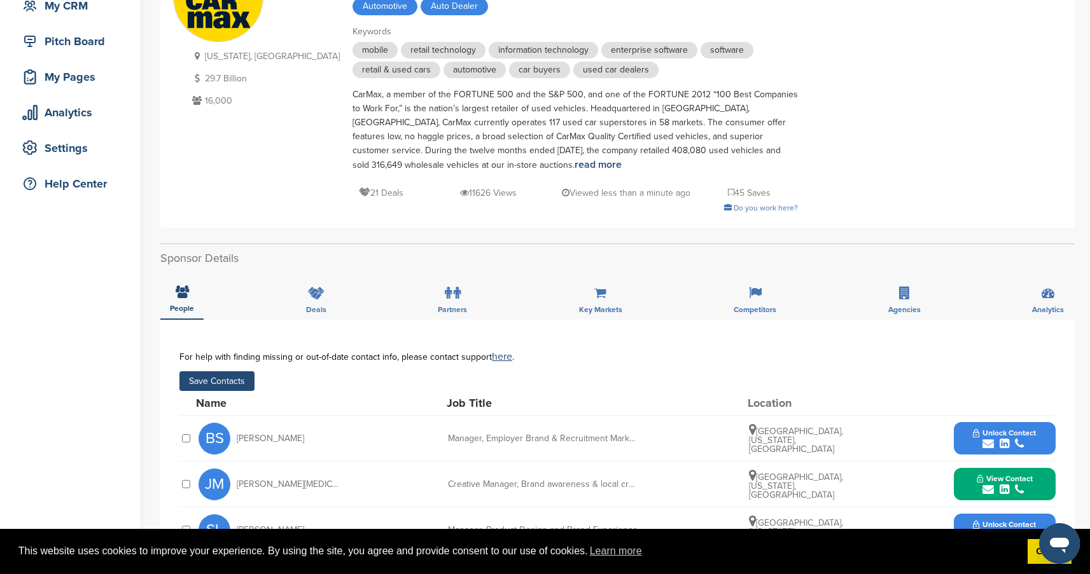
scroll to position [157, 0]
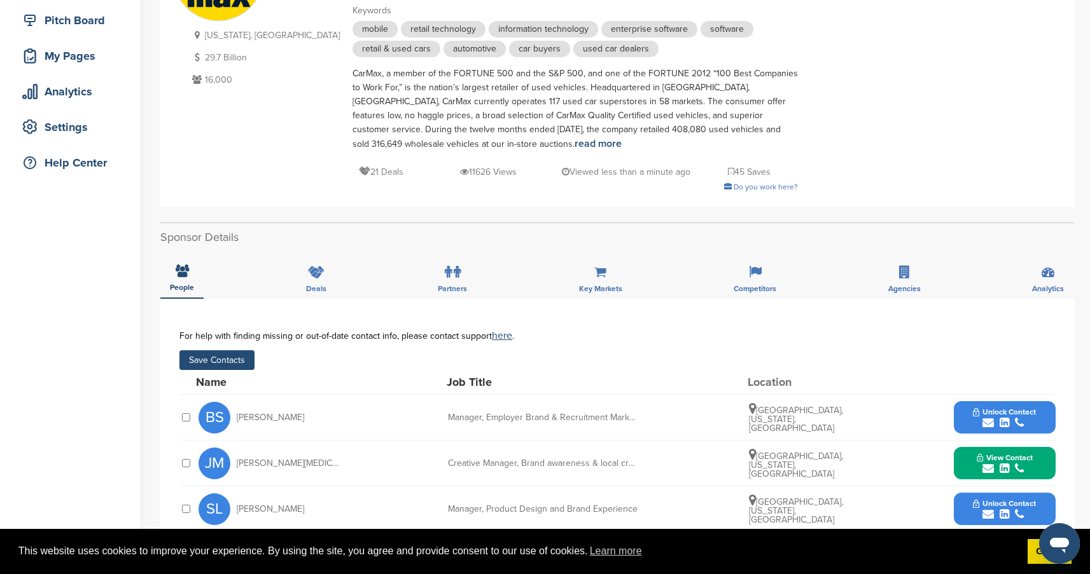
click at [227, 362] on button "Save Contacts" at bounding box center [216, 360] width 75 height 20
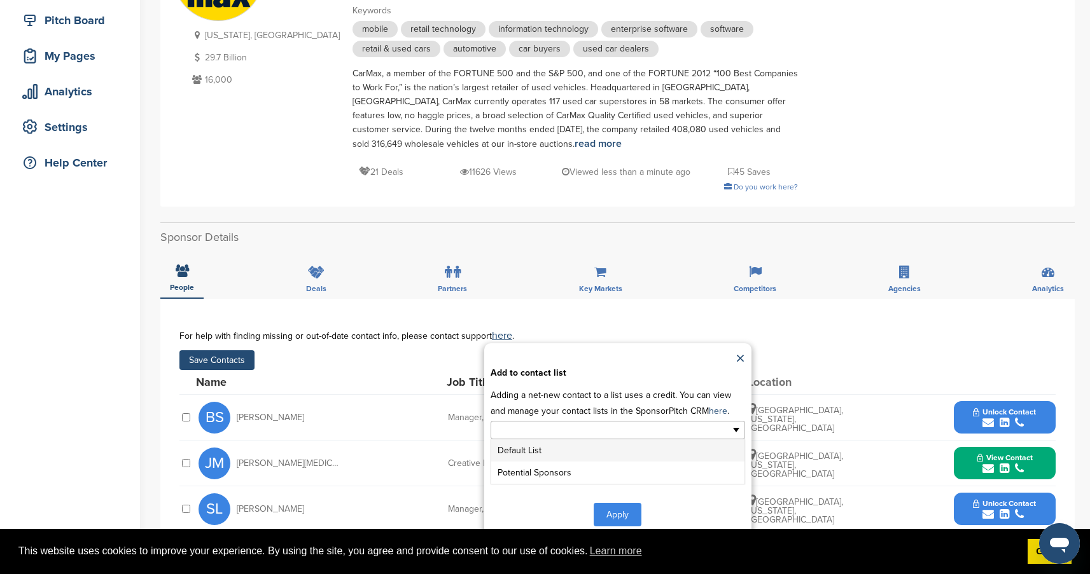
click at [575, 429] on input "text" at bounding box center [563, 430] width 134 height 15
click at [557, 475] on li "Potential Sponsors" at bounding box center [617, 473] width 253 height 22
click at [620, 516] on button "Apply" at bounding box center [617, 518] width 48 height 24
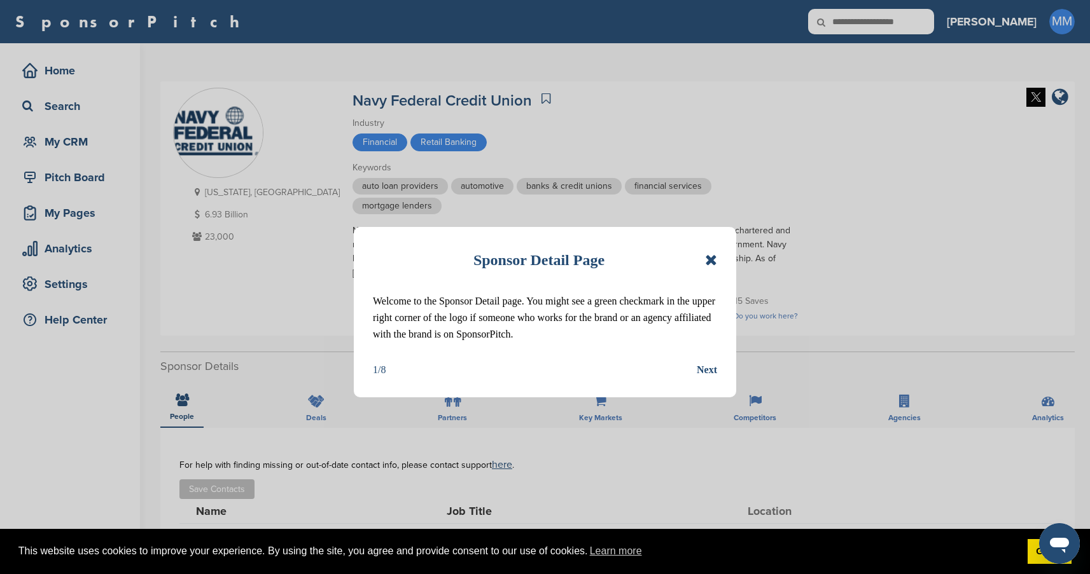
click at [712, 256] on icon at bounding box center [711, 260] width 12 height 15
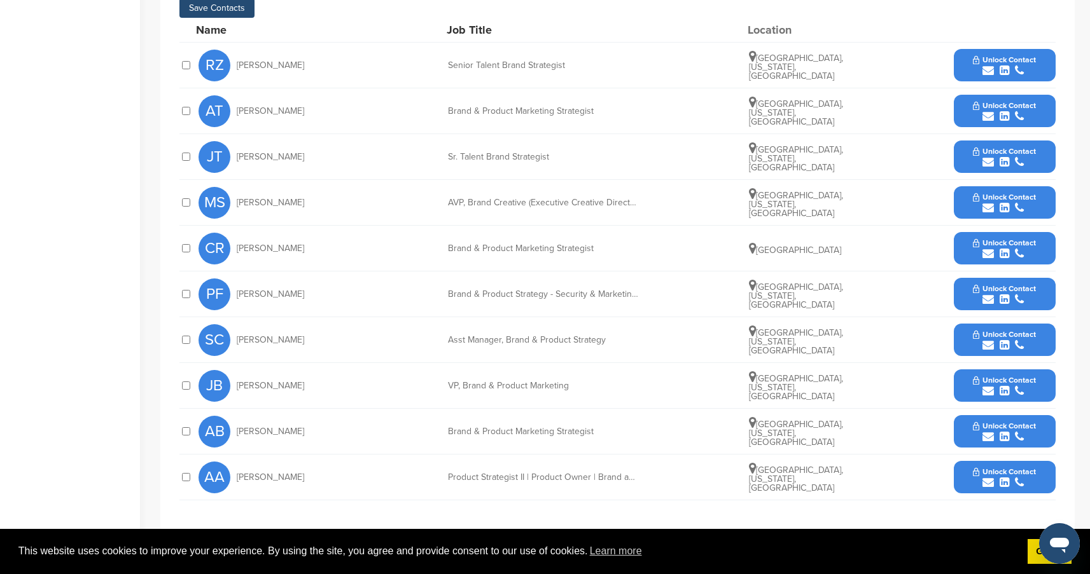
scroll to position [476, 0]
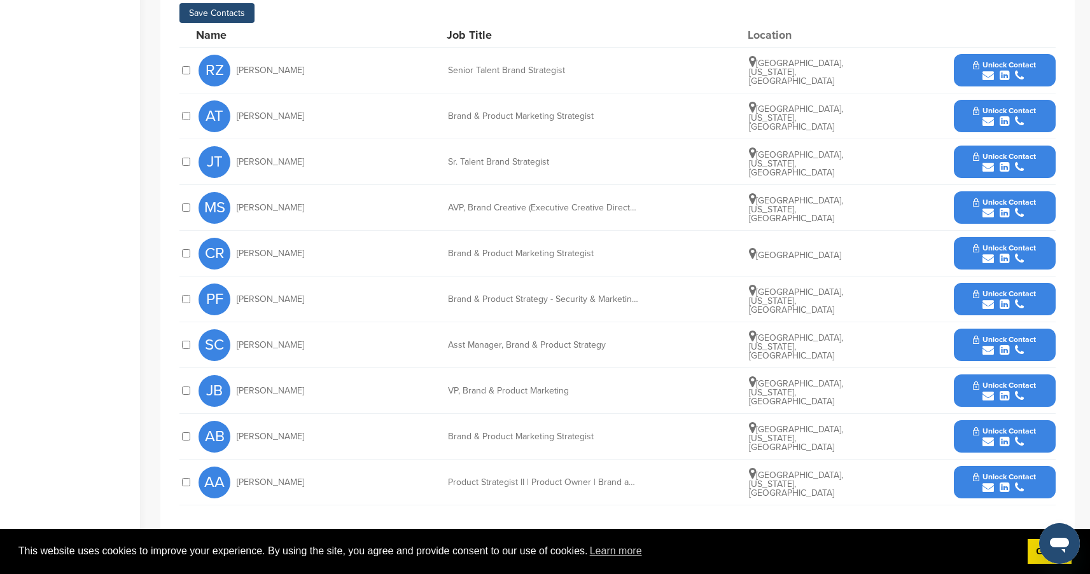
click at [221, 15] on button "Save Contacts" at bounding box center [216, 13] width 75 height 20
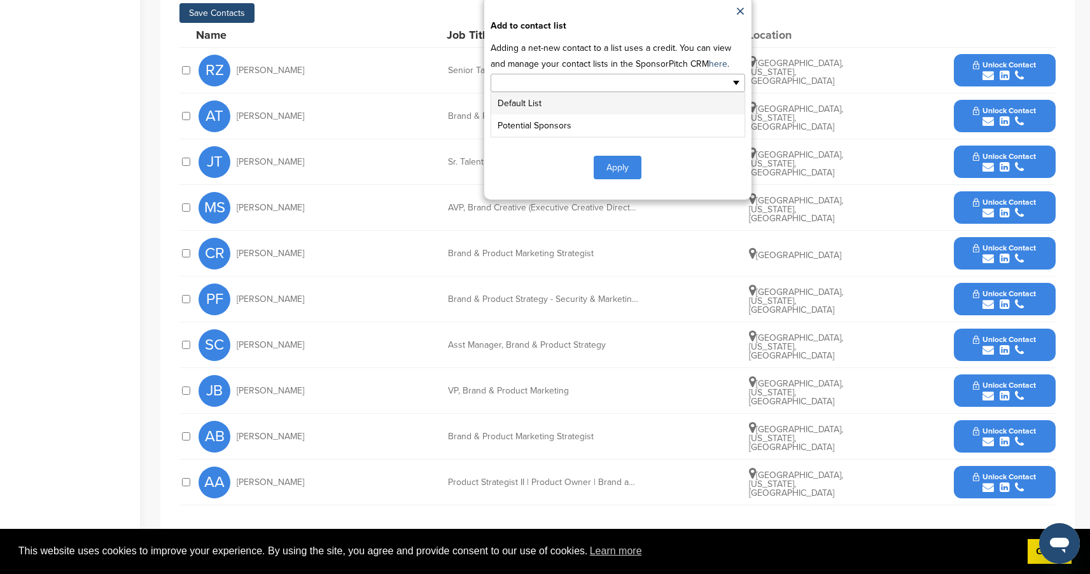
click at [644, 87] on ul at bounding box center [617, 83] width 254 height 18
click at [574, 123] on li "Potential Sponsors" at bounding box center [617, 125] width 253 height 22
click at [623, 172] on button "Apply" at bounding box center [617, 170] width 48 height 24
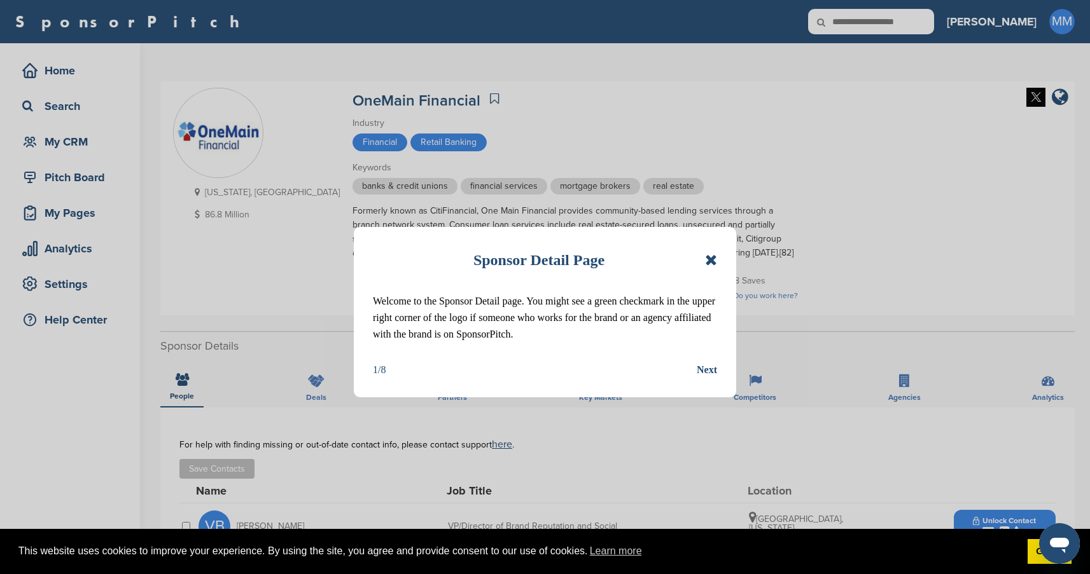
click at [709, 259] on icon at bounding box center [711, 260] width 12 height 15
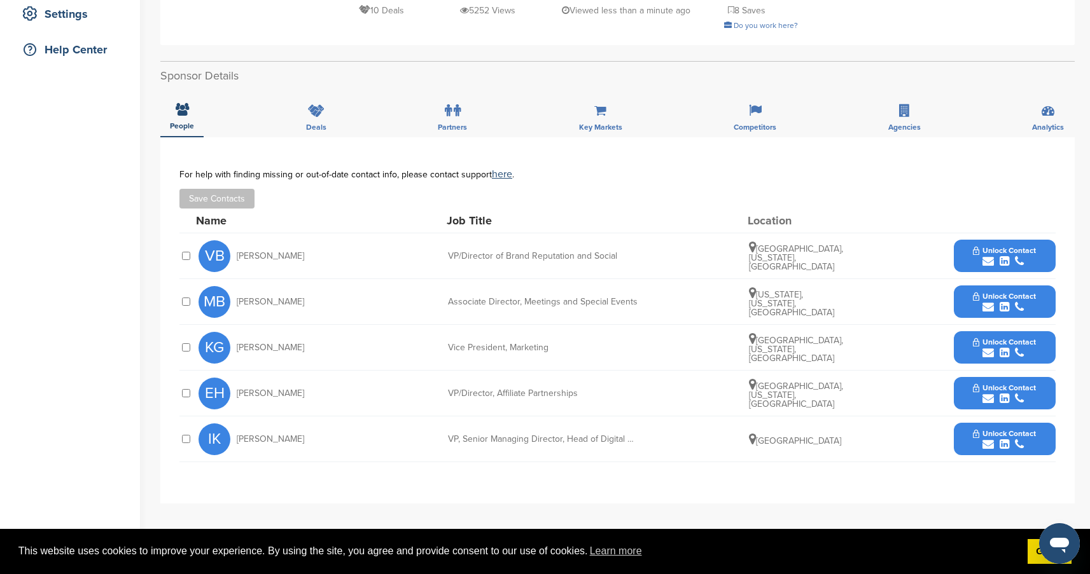
scroll to position [333, 0]
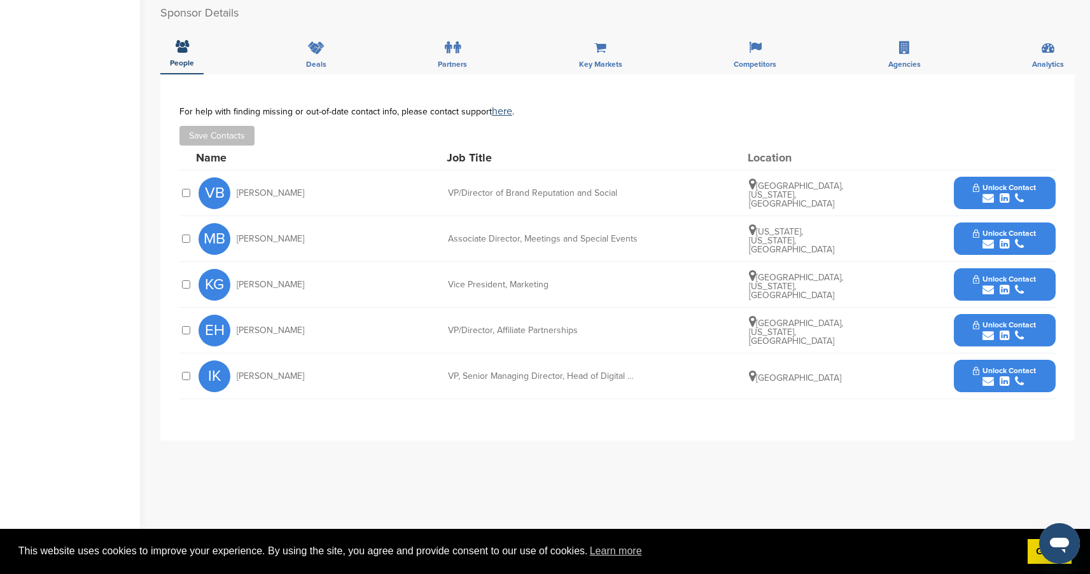
click at [1027, 205] on div "submit" at bounding box center [1004, 199] width 63 height 12
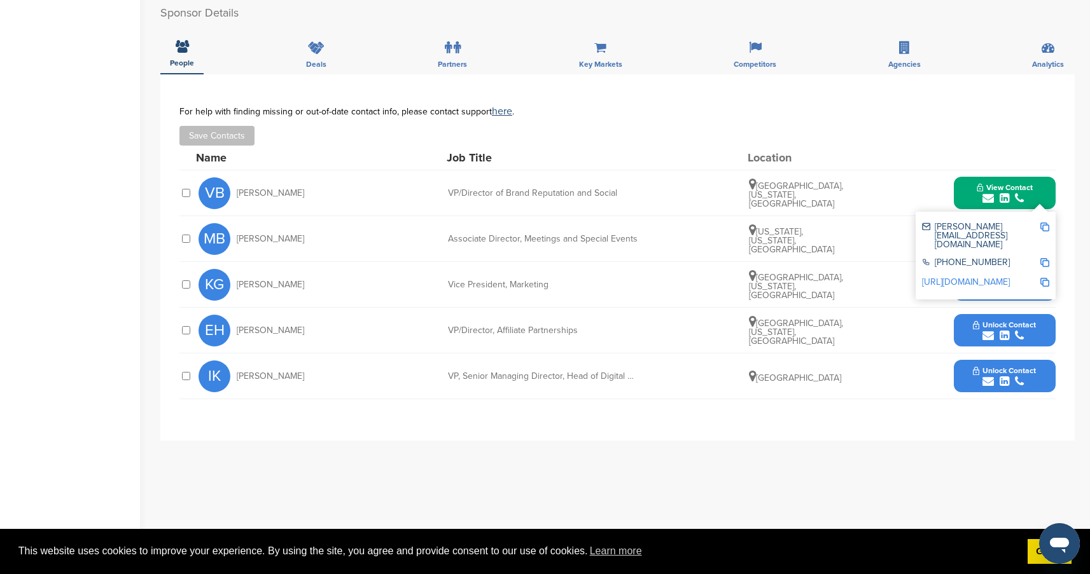
click at [881, 487] on div "**********" at bounding box center [617, 328] width 914 height 509
click at [912, 468] on div "**********" at bounding box center [617, 328] width 914 height 509
click at [899, 441] on div "**********" at bounding box center [617, 257] width 914 height 366
click at [1008, 146] on div "Save Contacts" at bounding box center [617, 136] width 876 height 20
click at [1009, 192] on span "View Contact" at bounding box center [1004, 187] width 56 height 9
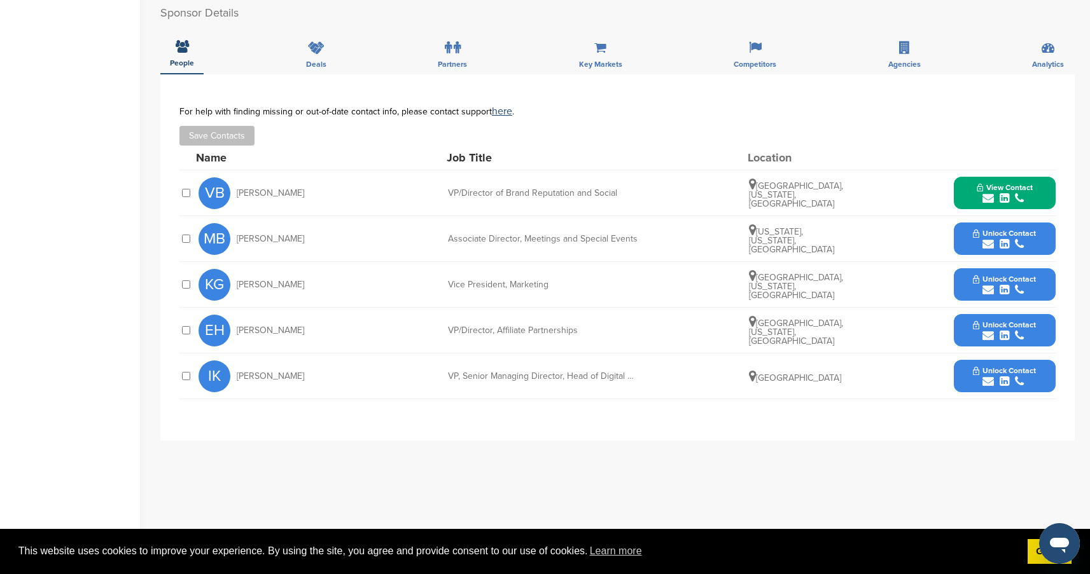
click at [997, 238] on span "Unlock Contact" at bounding box center [1004, 233] width 63 height 9
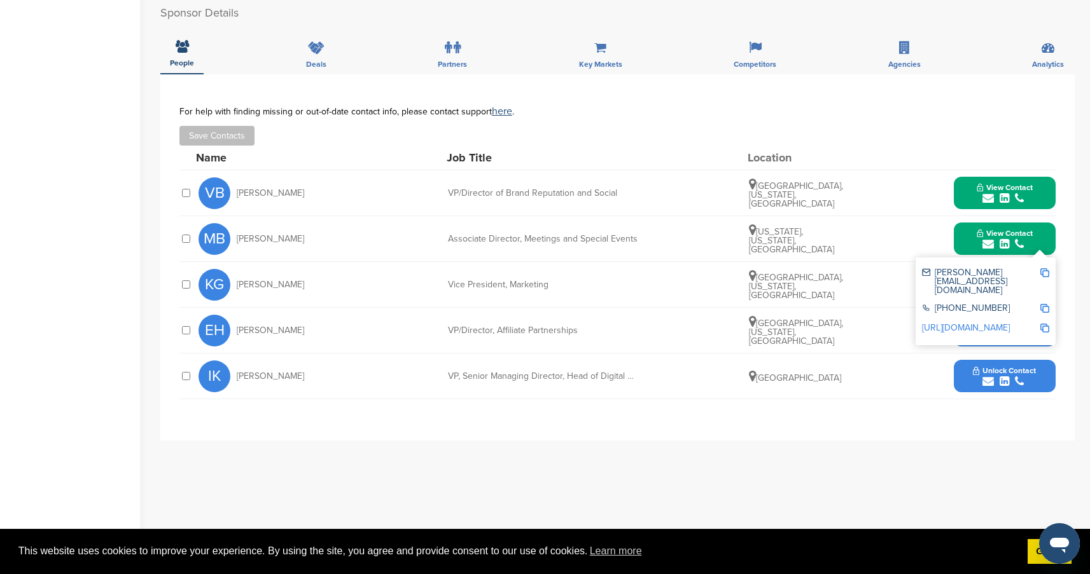
drag, startPoint x: 1014, startPoint y: 392, endPoint x: 997, endPoint y: 377, distance: 22.9
click at [1013, 388] on div "submit" at bounding box center [1004, 382] width 63 height 12
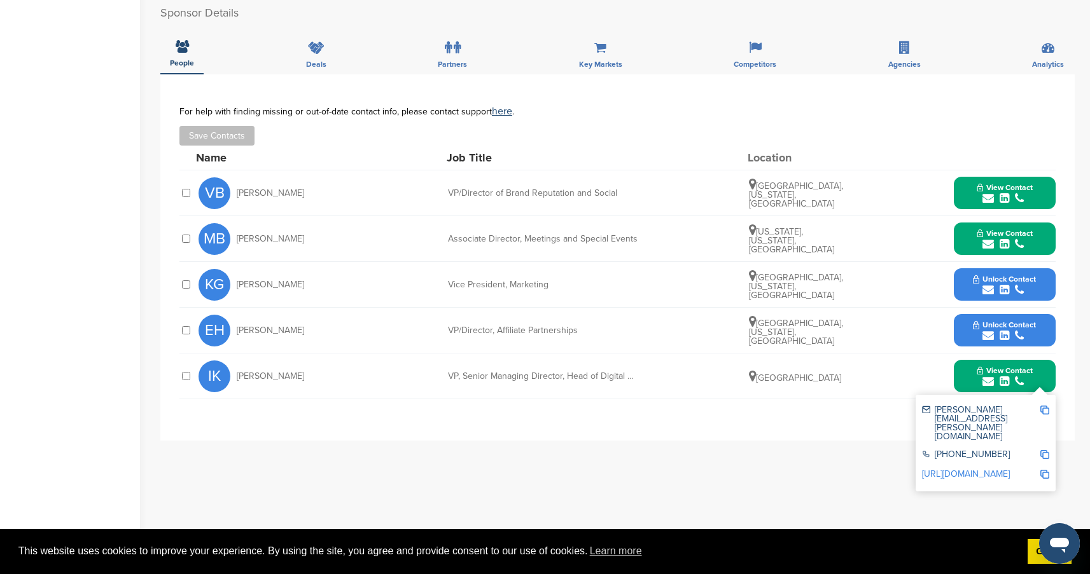
click at [637, 469] on div "**********" at bounding box center [617, 328] width 914 height 509
click at [762, 455] on div "**********" at bounding box center [617, 328] width 914 height 509
click at [319, 54] on icon at bounding box center [316, 47] width 17 height 13
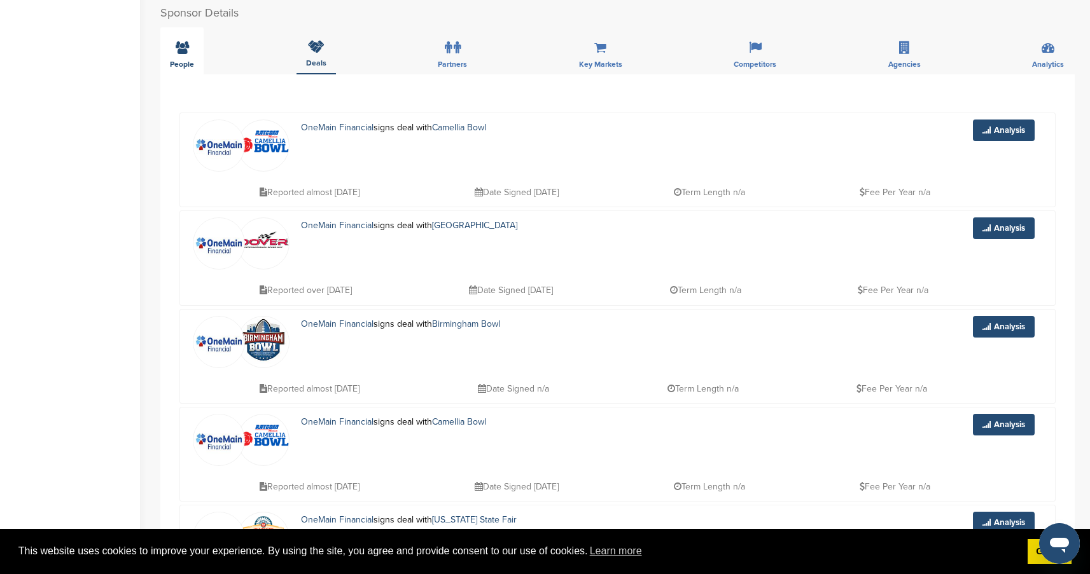
click at [184, 54] on icon at bounding box center [182, 47] width 13 height 13
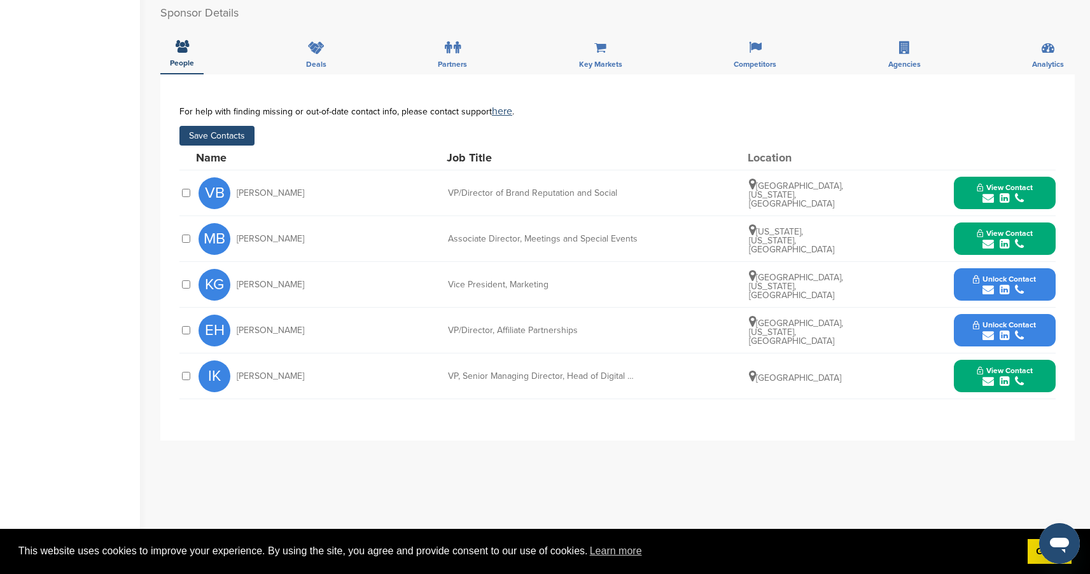
click at [216, 146] on button "Save Contacts" at bounding box center [216, 136] width 75 height 20
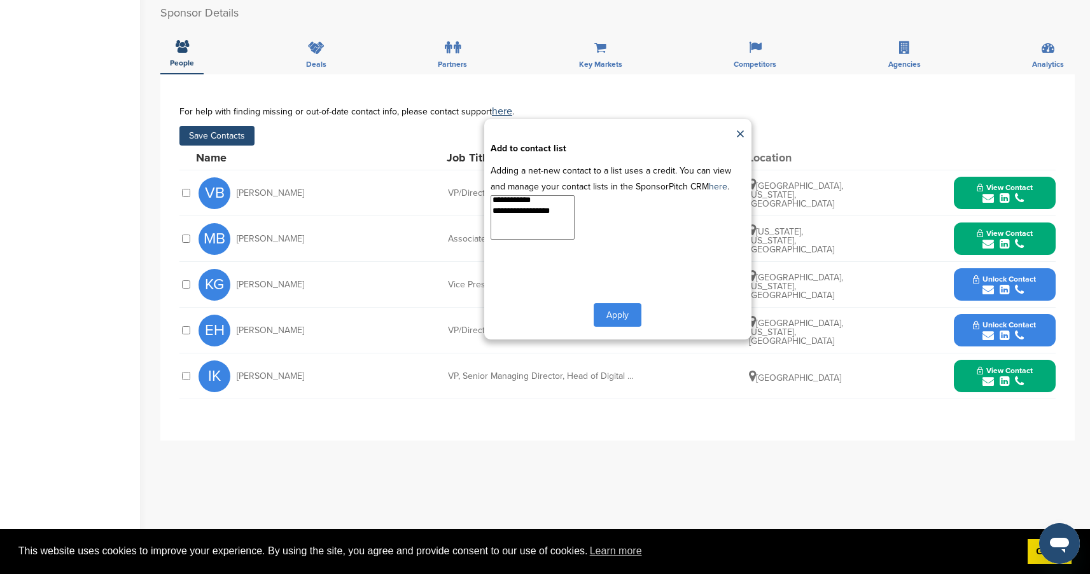
select select "***"
click at [543, 218] on option "**********" at bounding box center [528, 212] width 74 height 11
click at [622, 327] on button "Apply" at bounding box center [617, 315] width 48 height 24
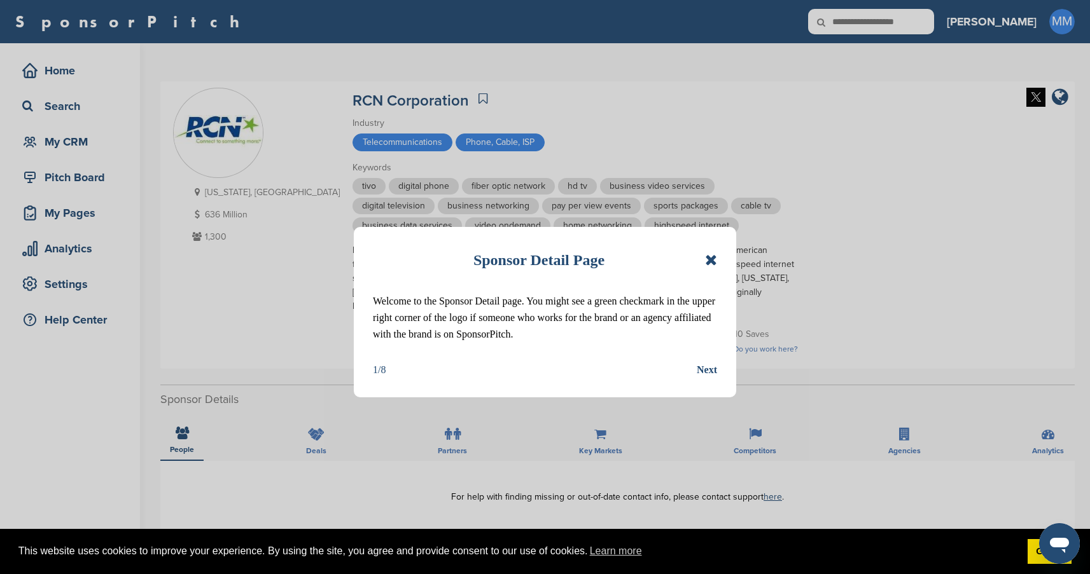
click at [712, 260] on icon at bounding box center [711, 260] width 12 height 15
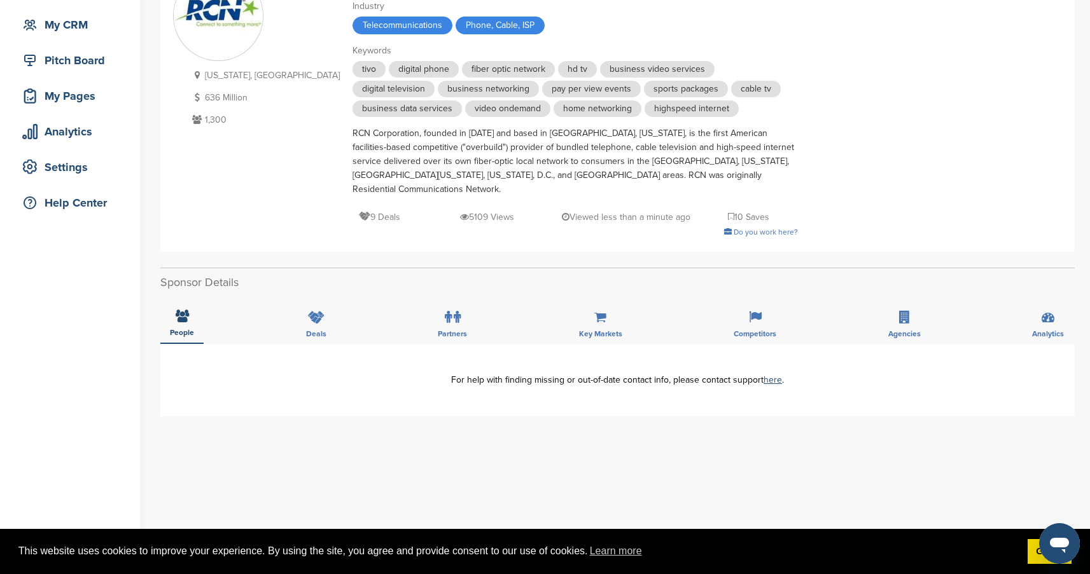
scroll to position [130, 0]
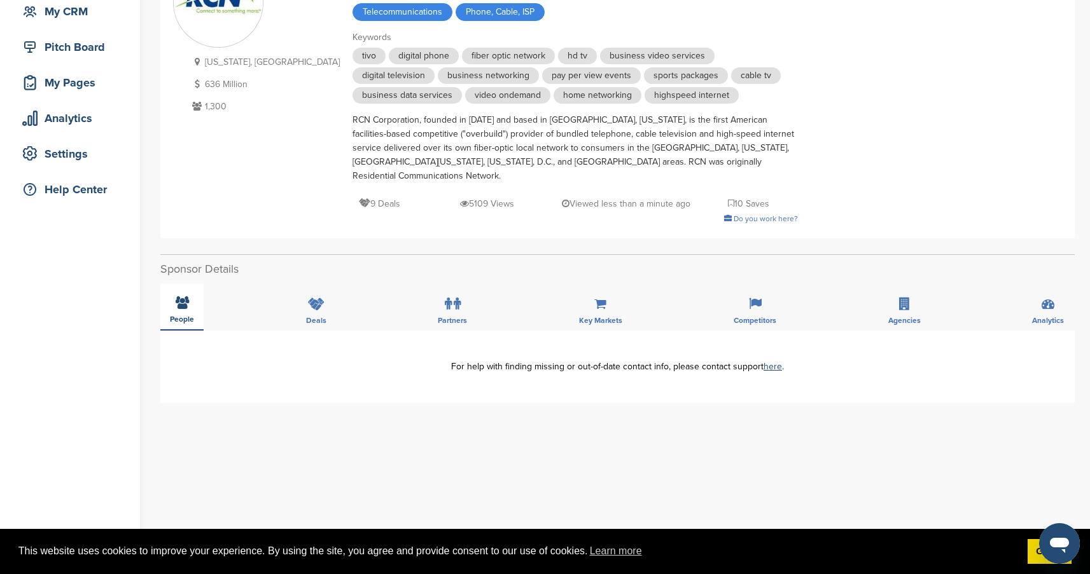
click at [178, 298] on div "People" at bounding box center [181, 307] width 43 height 47
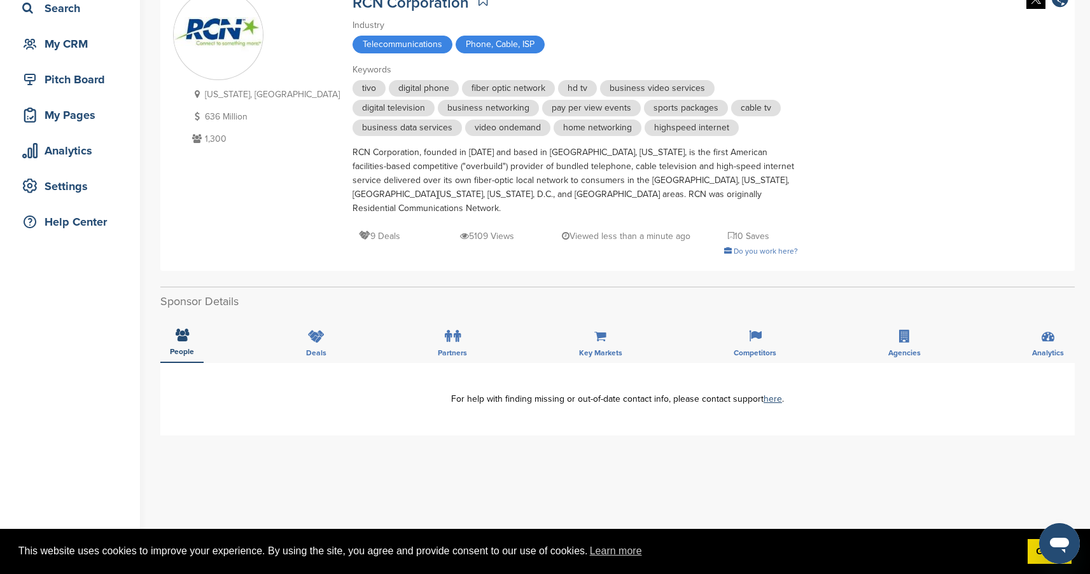
scroll to position [97, 0]
